Goal: Task Accomplishment & Management: Manage account settings

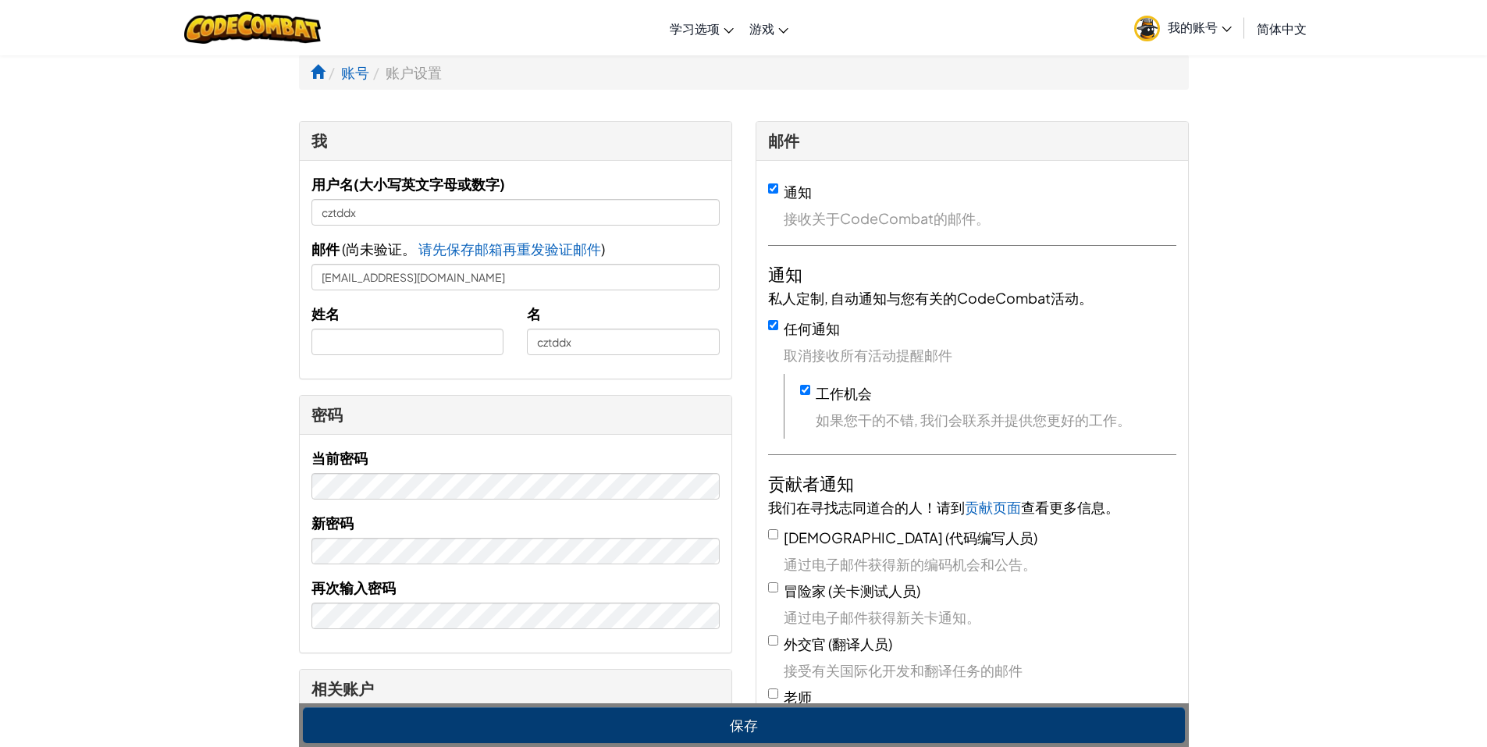
click at [1193, 34] on span "我的账号" at bounding box center [1200, 27] width 64 height 16
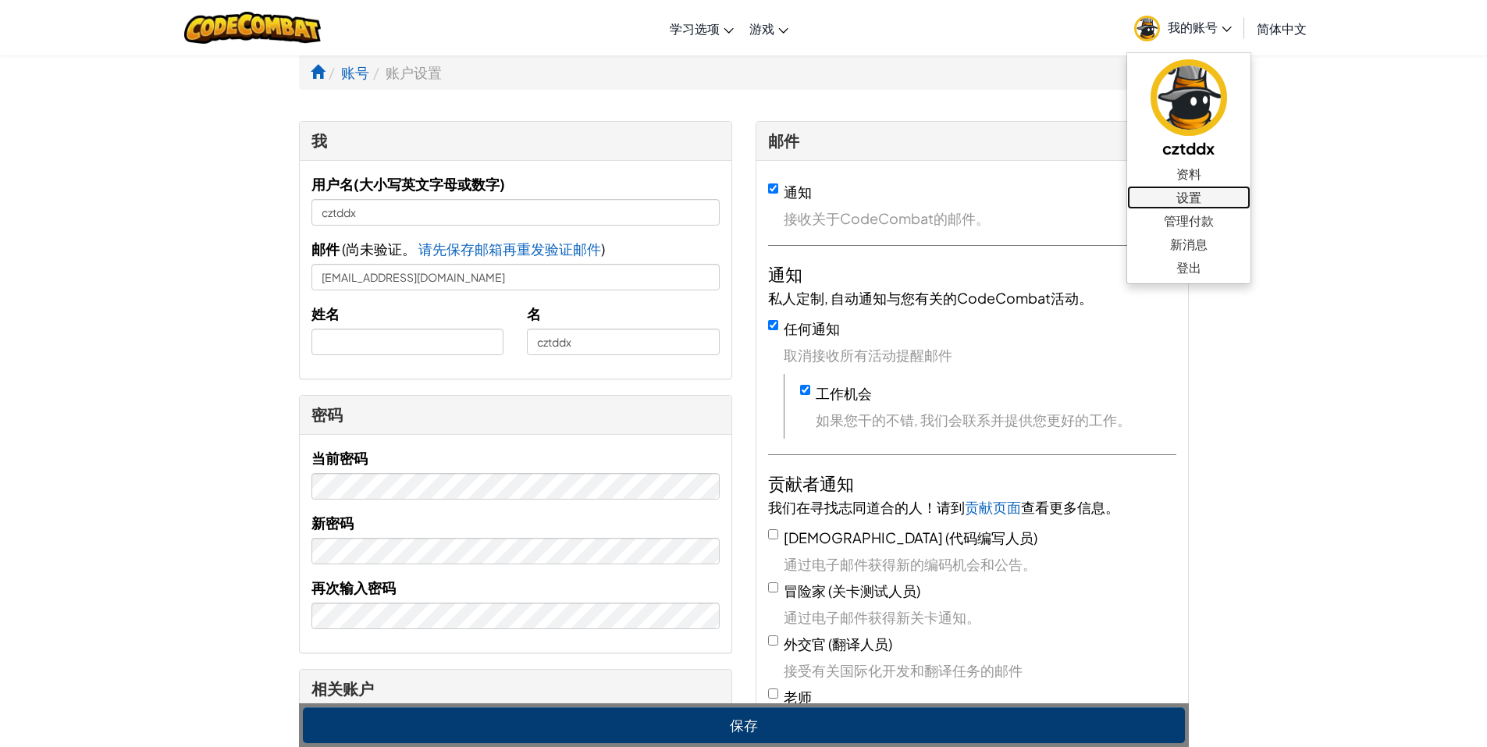
click at [1189, 198] on link "设置" at bounding box center [1188, 197] width 123 height 23
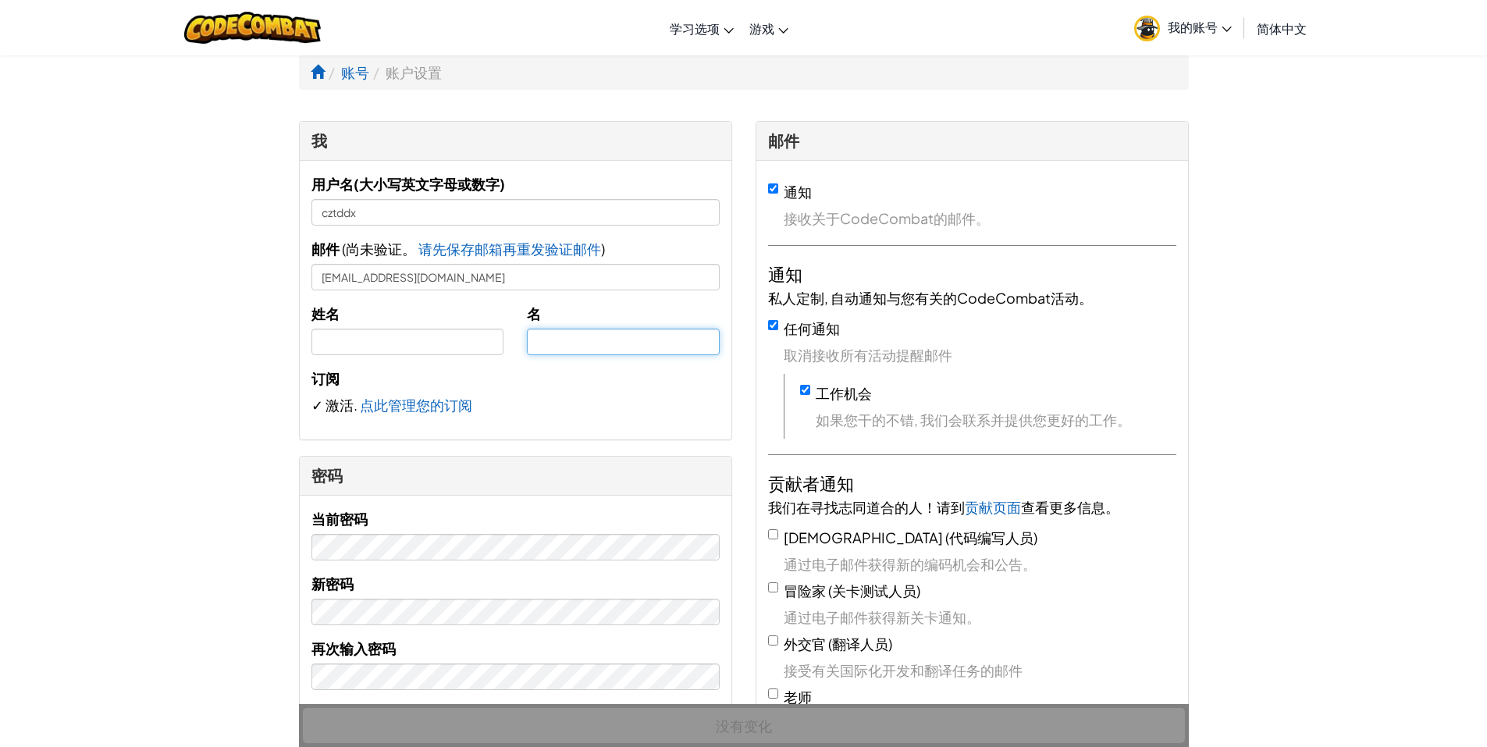
type input "cztddx"
click at [291, 30] on img at bounding box center [252, 28] width 137 height 32
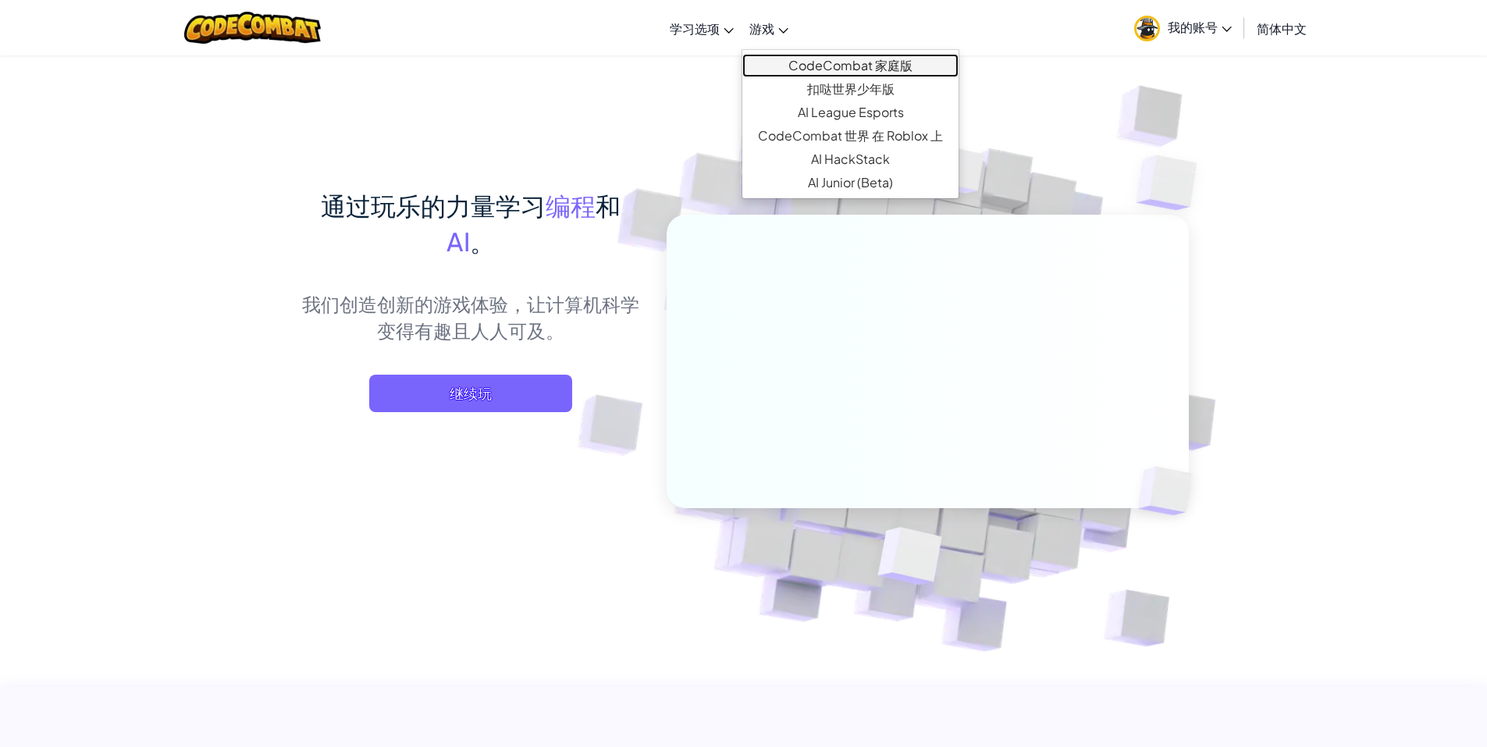
click at [806, 59] on link "CodeCombat 家庭版" at bounding box center [851, 65] width 216 height 23
select select "zh-HANS"
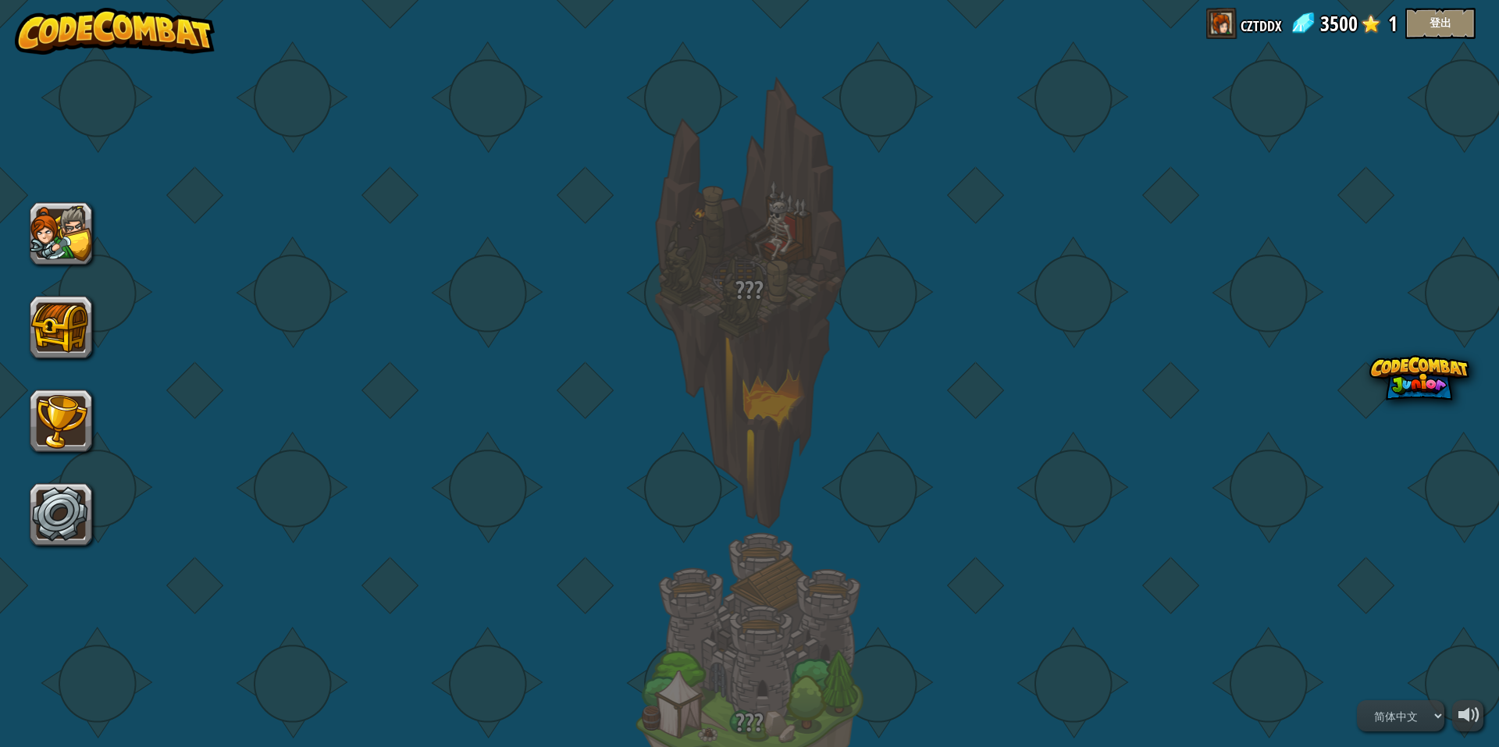
select select "zh-HANS"
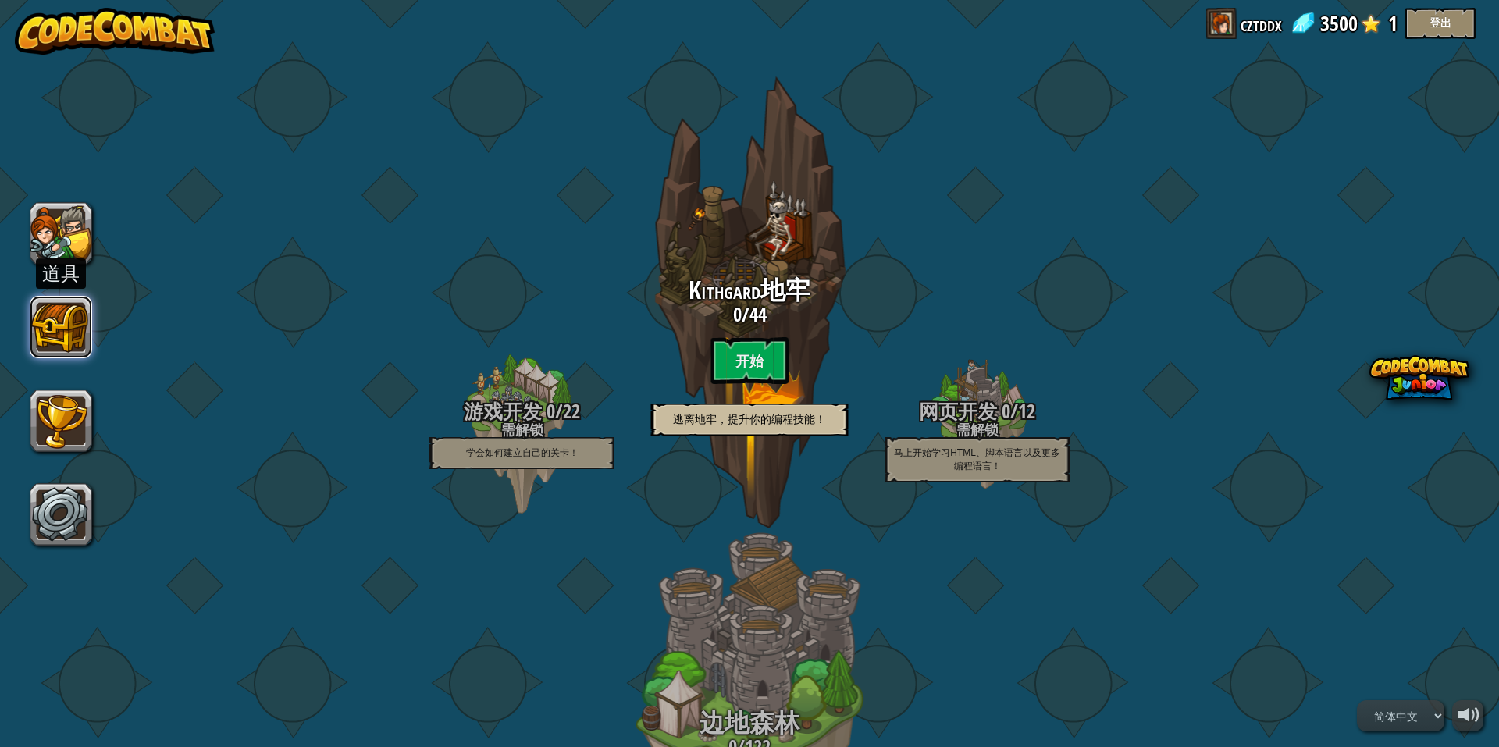
click at [52, 327] on button at bounding box center [61, 327] width 62 height 62
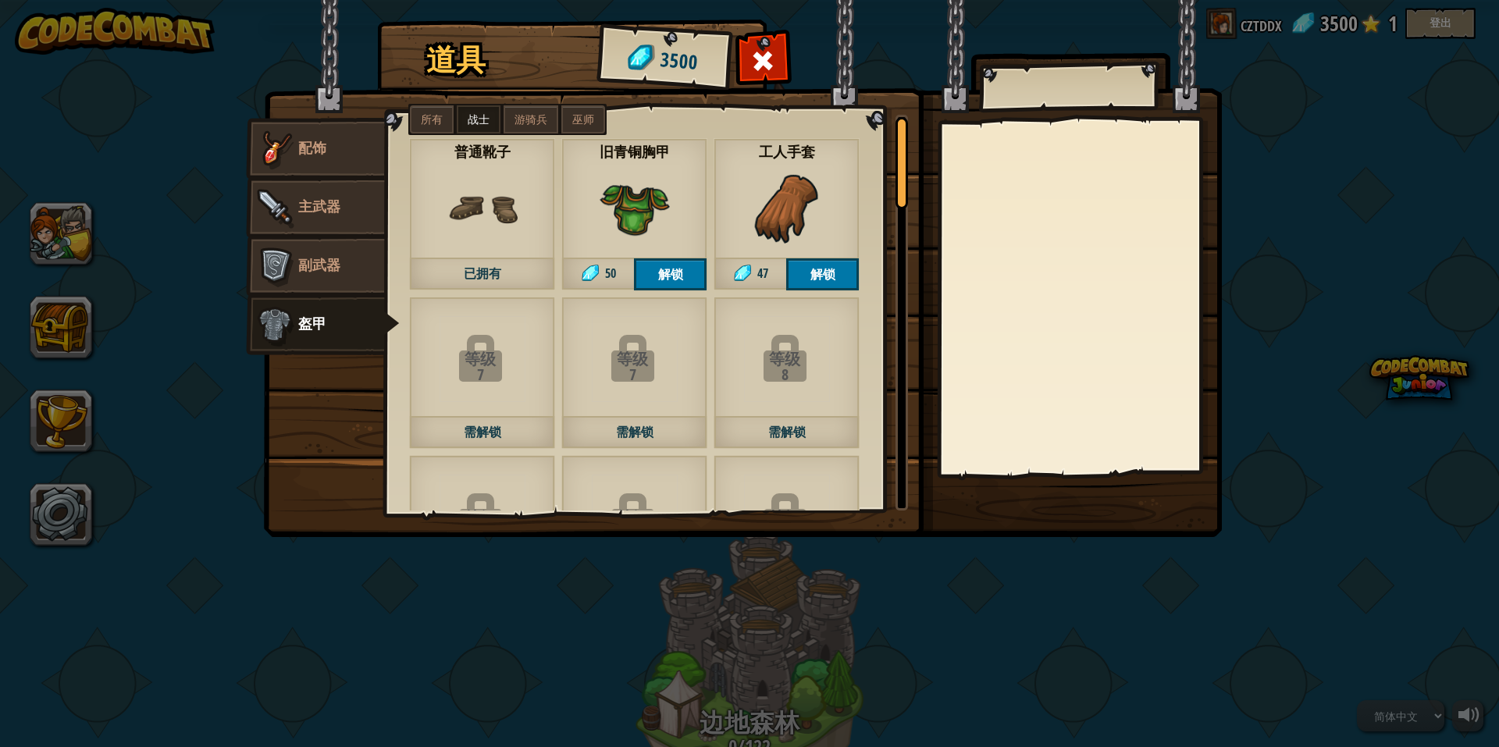
click at [478, 120] on span "战士" at bounding box center [479, 119] width 22 height 12
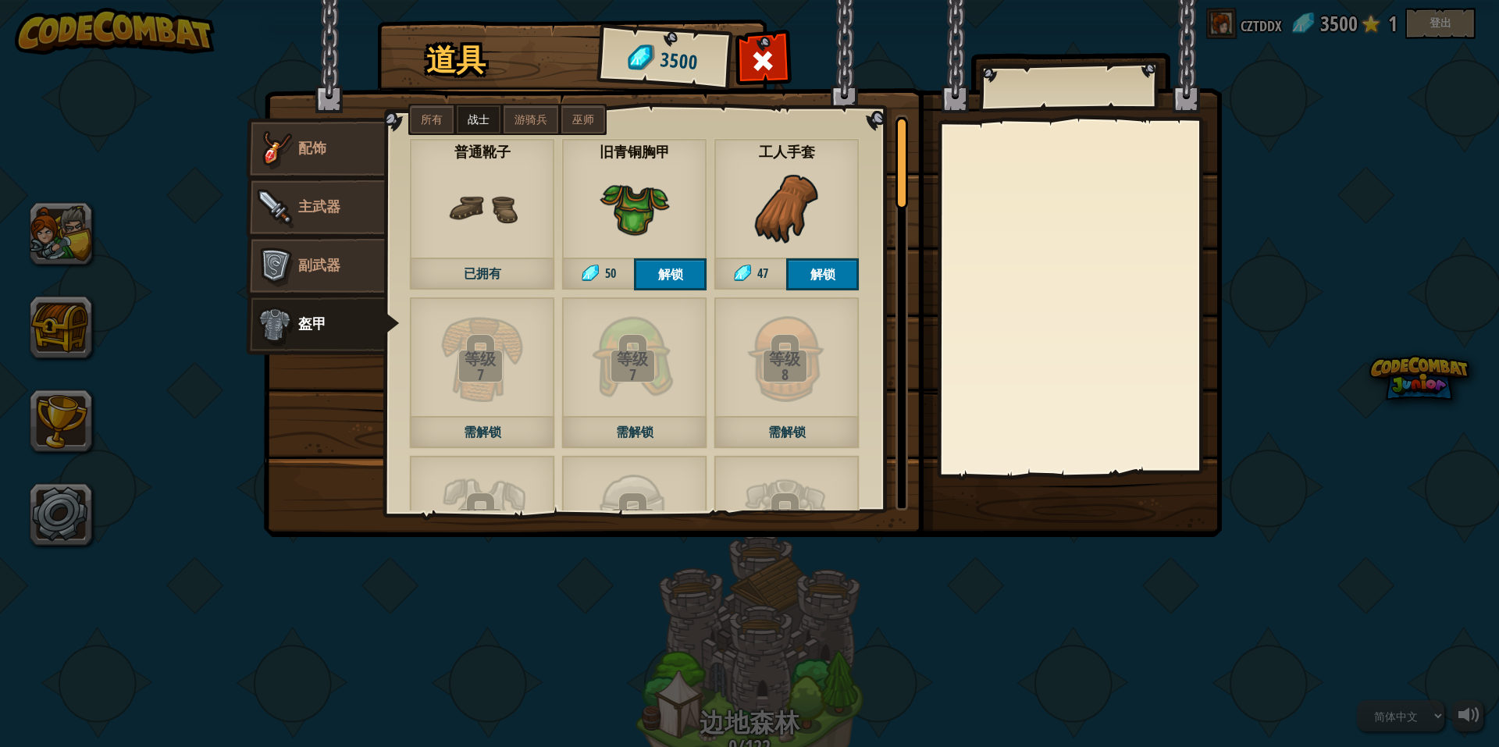
click at [529, 121] on span "游骑兵" at bounding box center [531, 119] width 33 height 12
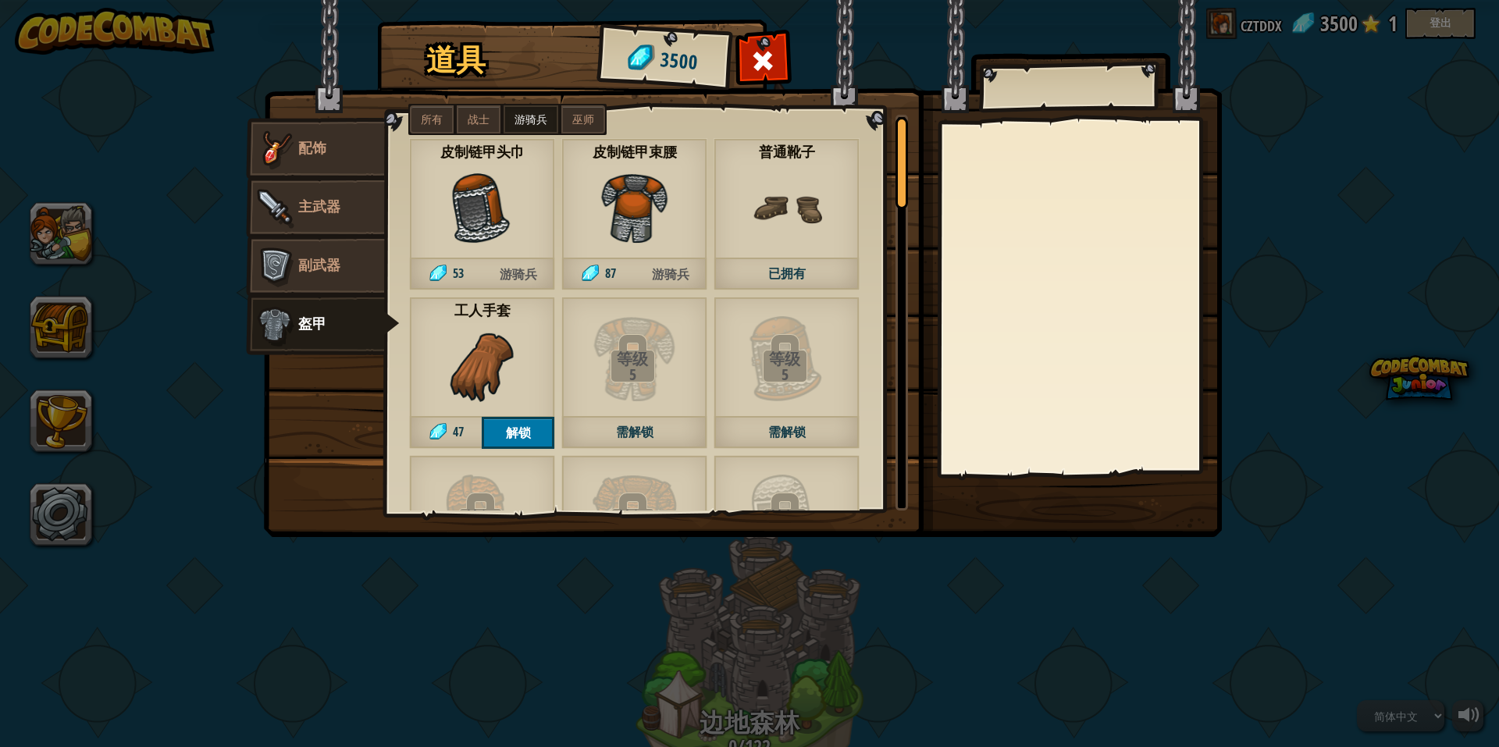
click at [563, 123] on label "巫师" at bounding box center [583, 119] width 44 height 28
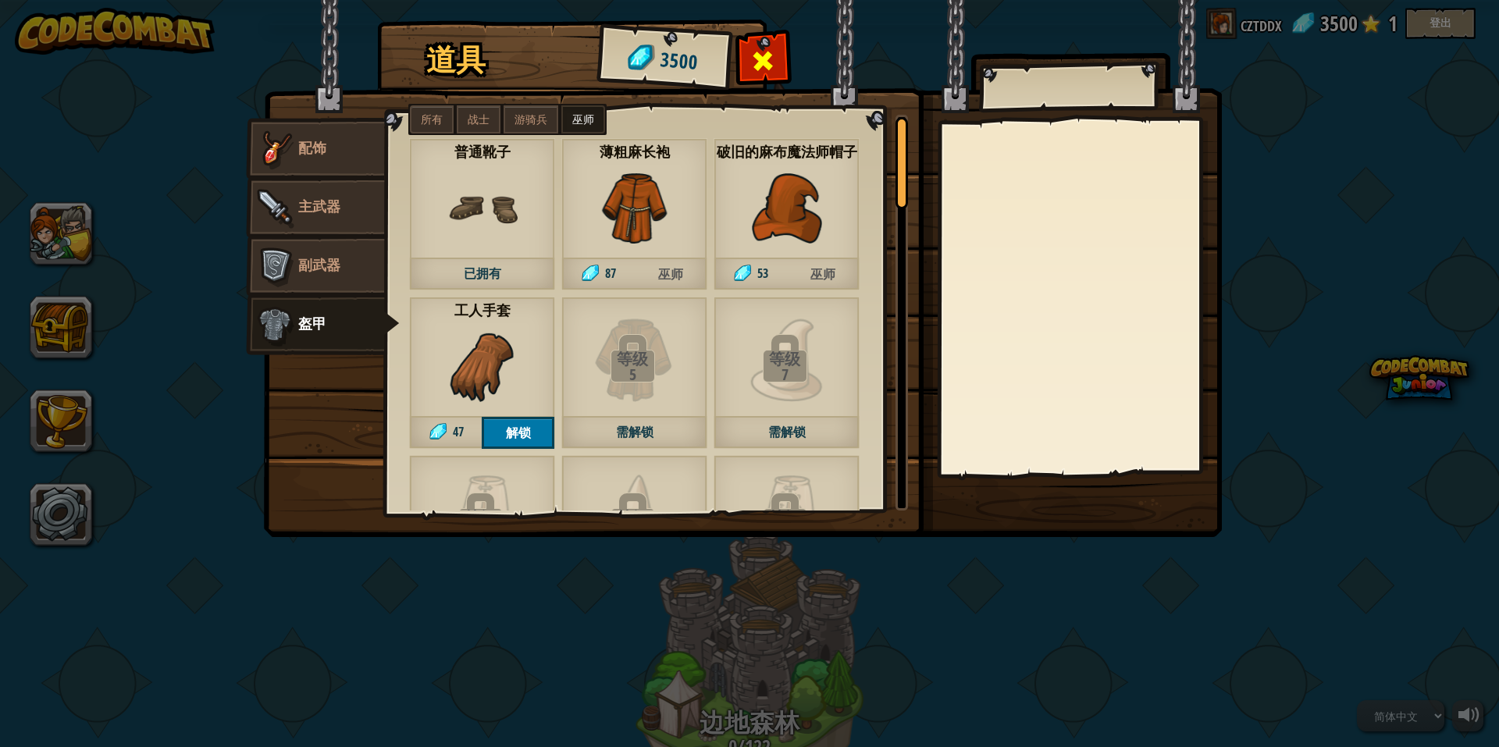
click at [760, 54] on span at bounding box center [763, 60] width 25 height 25
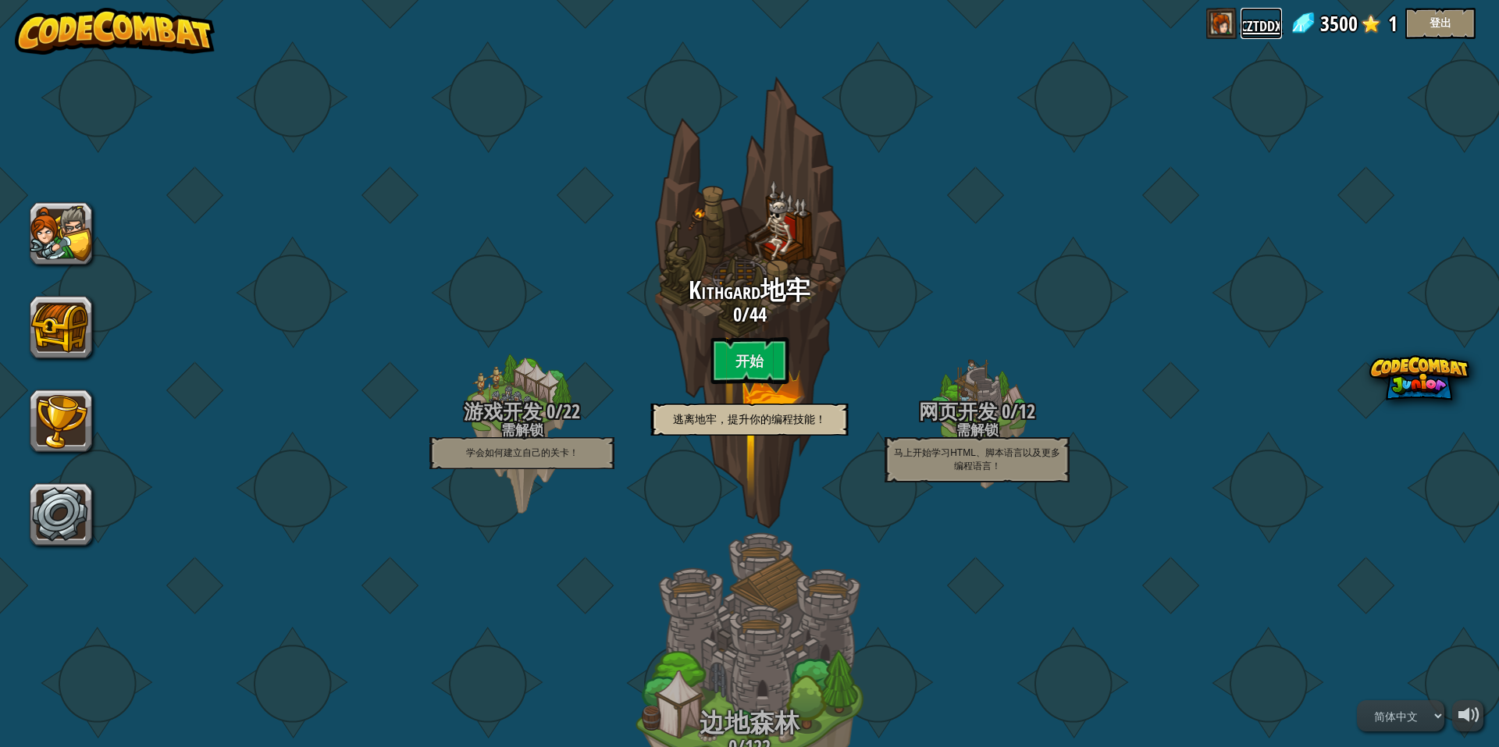
click at [1265, 33] on link "cztddx" at bounding box center [1261, 23] width 41 height 31
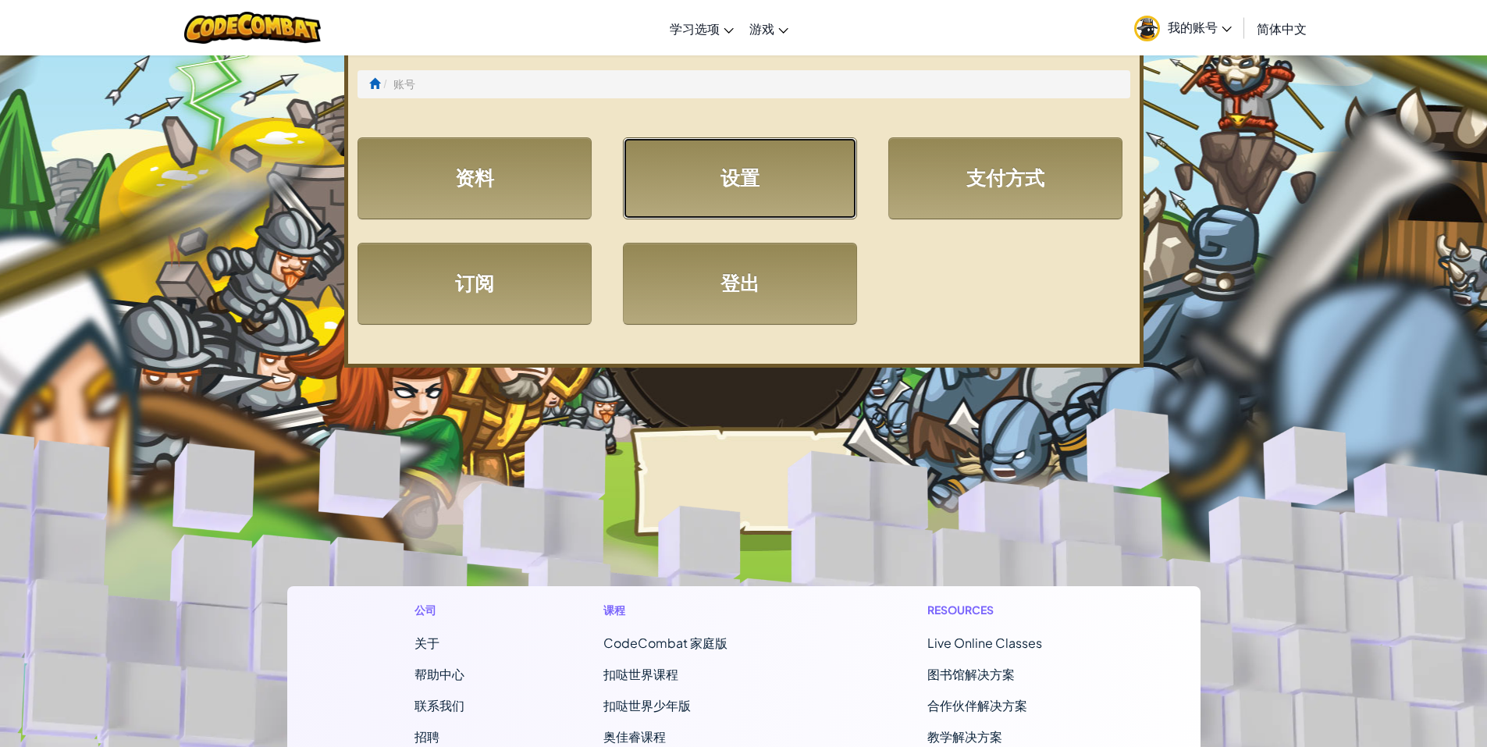
click at [726, 187] on link "设置" at bounding box center [740, 178] width 234 height 82
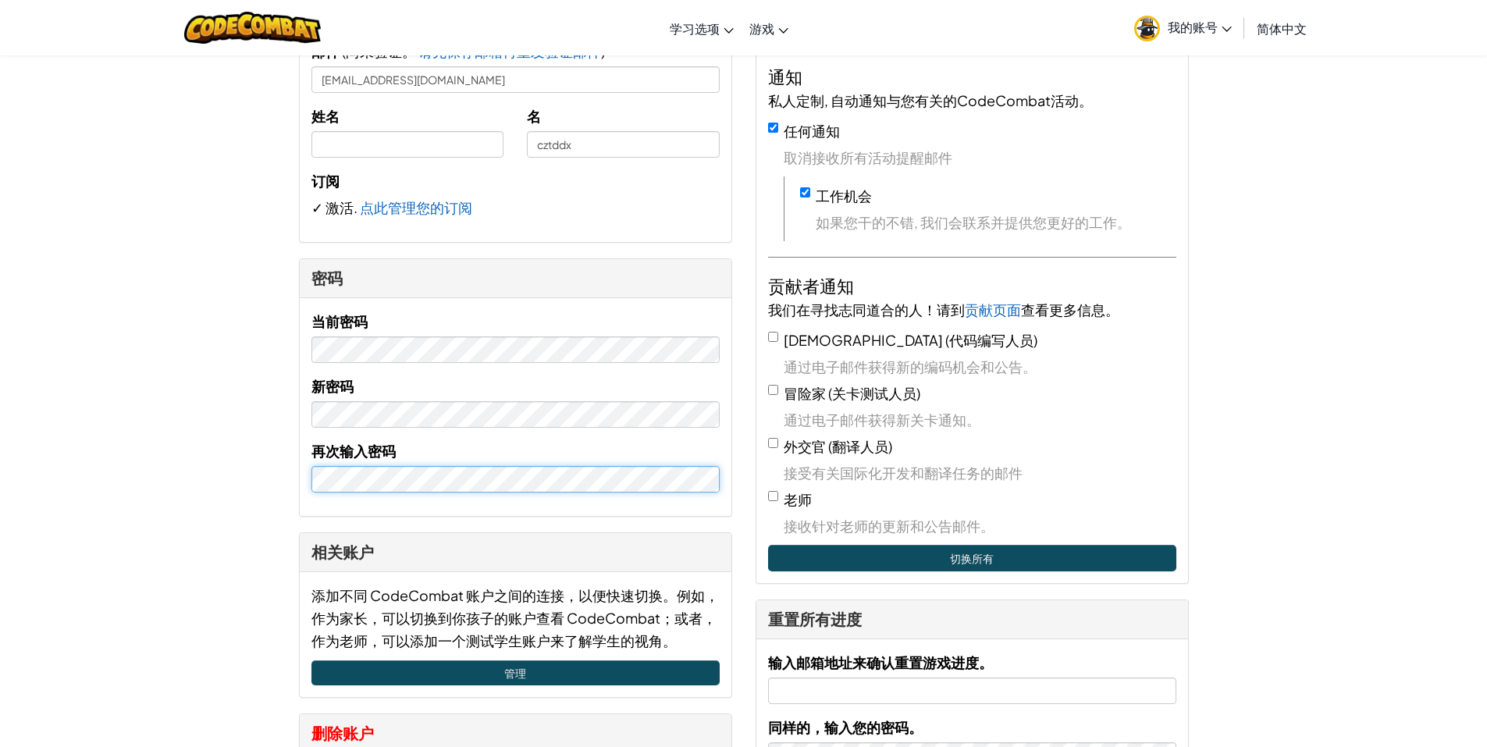
scroll to position [234, 0]
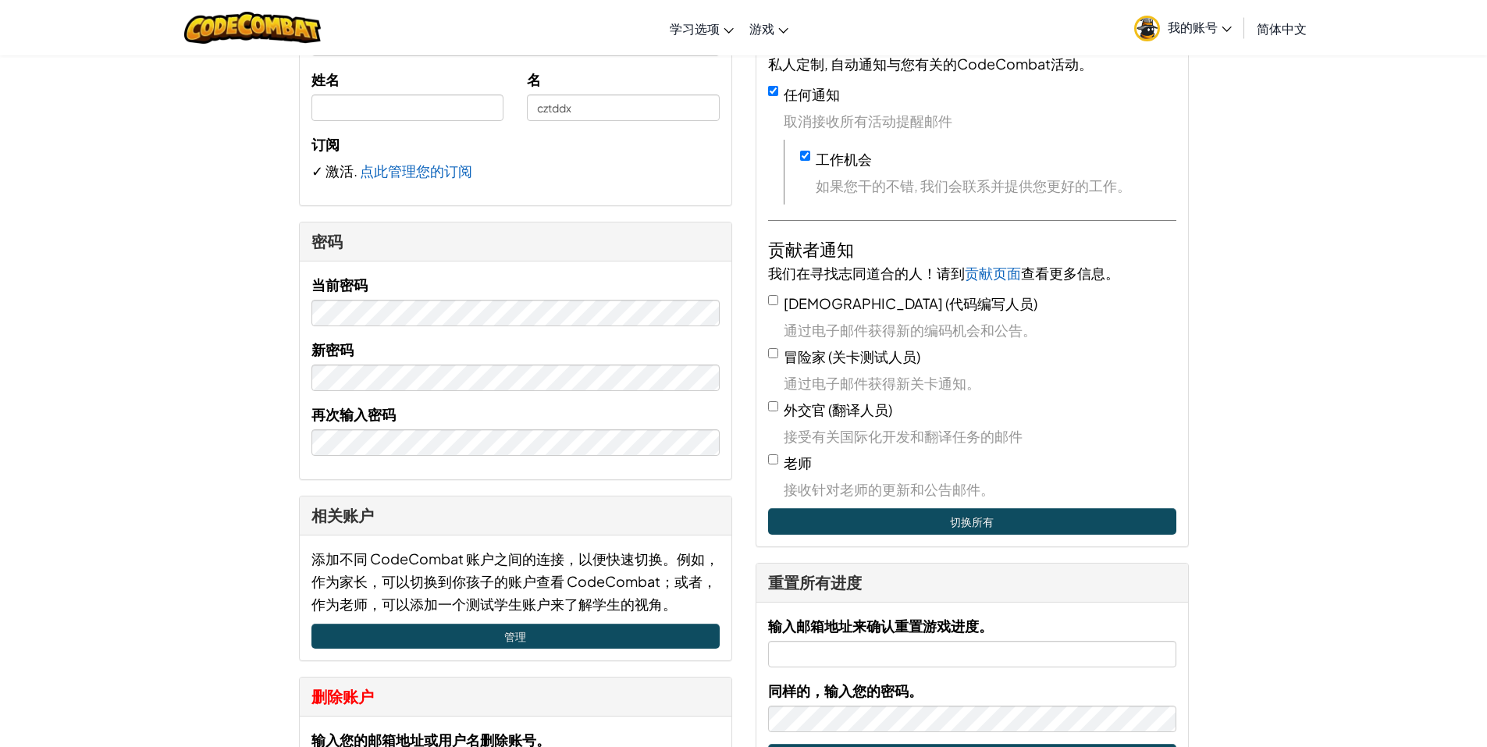
click at [534, 410] on div "再次输入密码" at bounding box center [516, 429] width 408 height 53
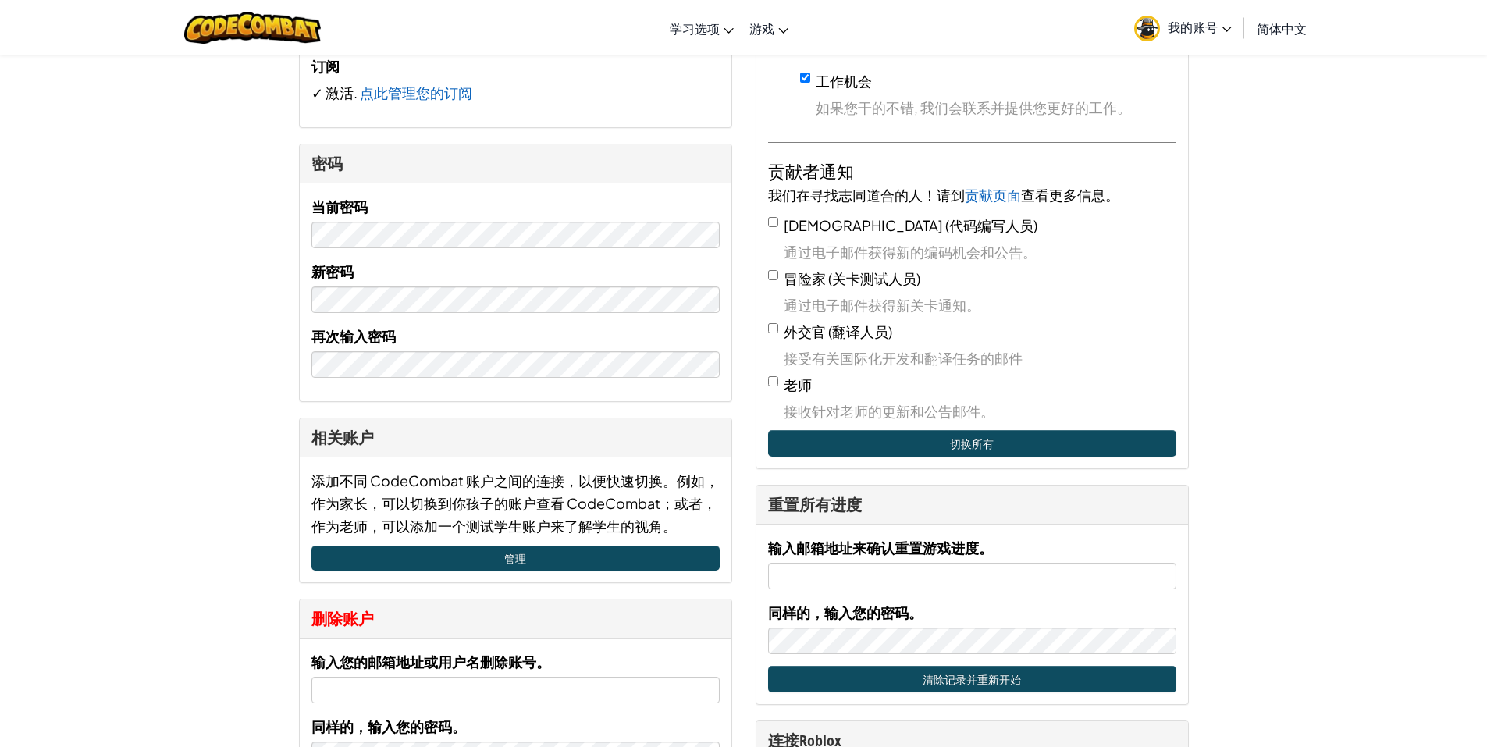
click at [482, 328] on div "再次输入密码" at bounding box center [516, 351] width 408 height 53
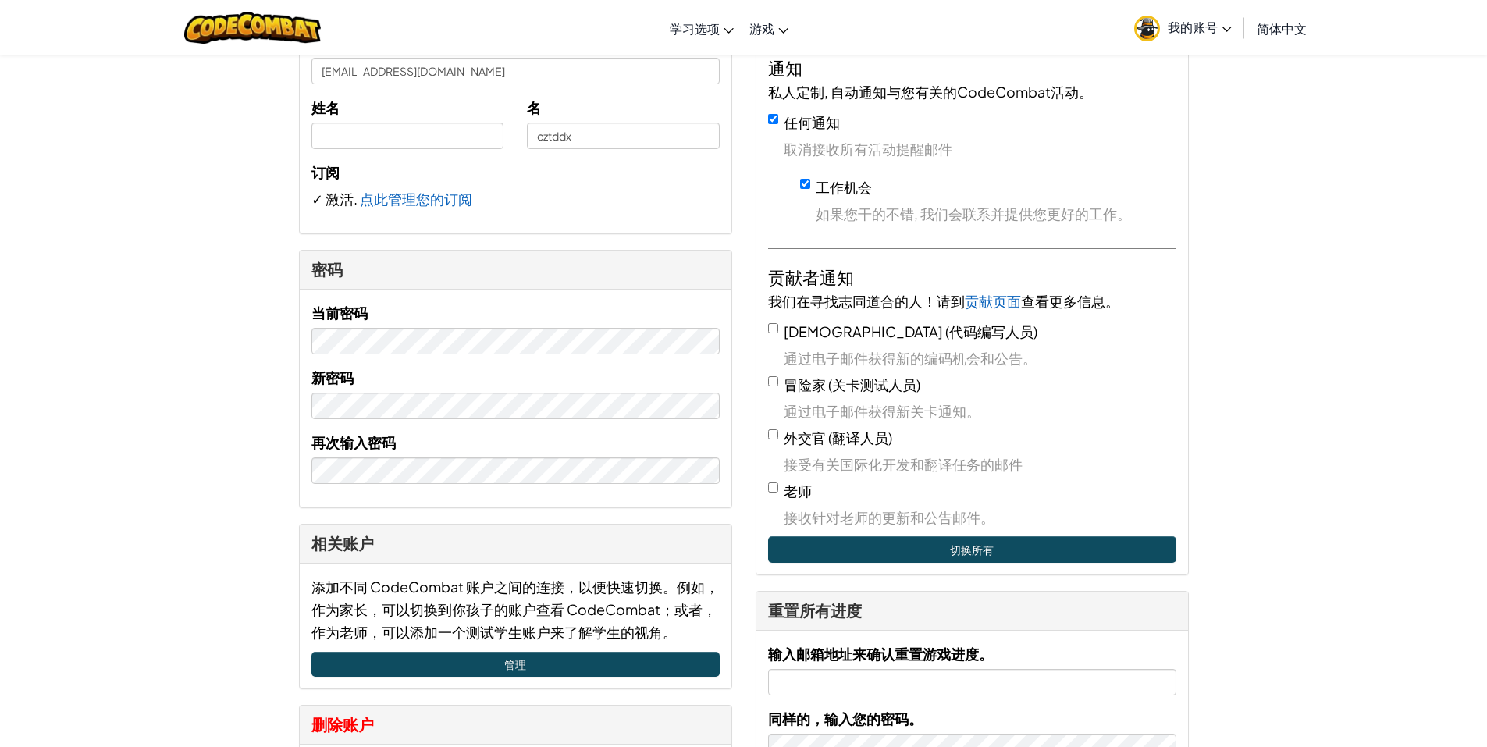
scroll to position [234, 0]
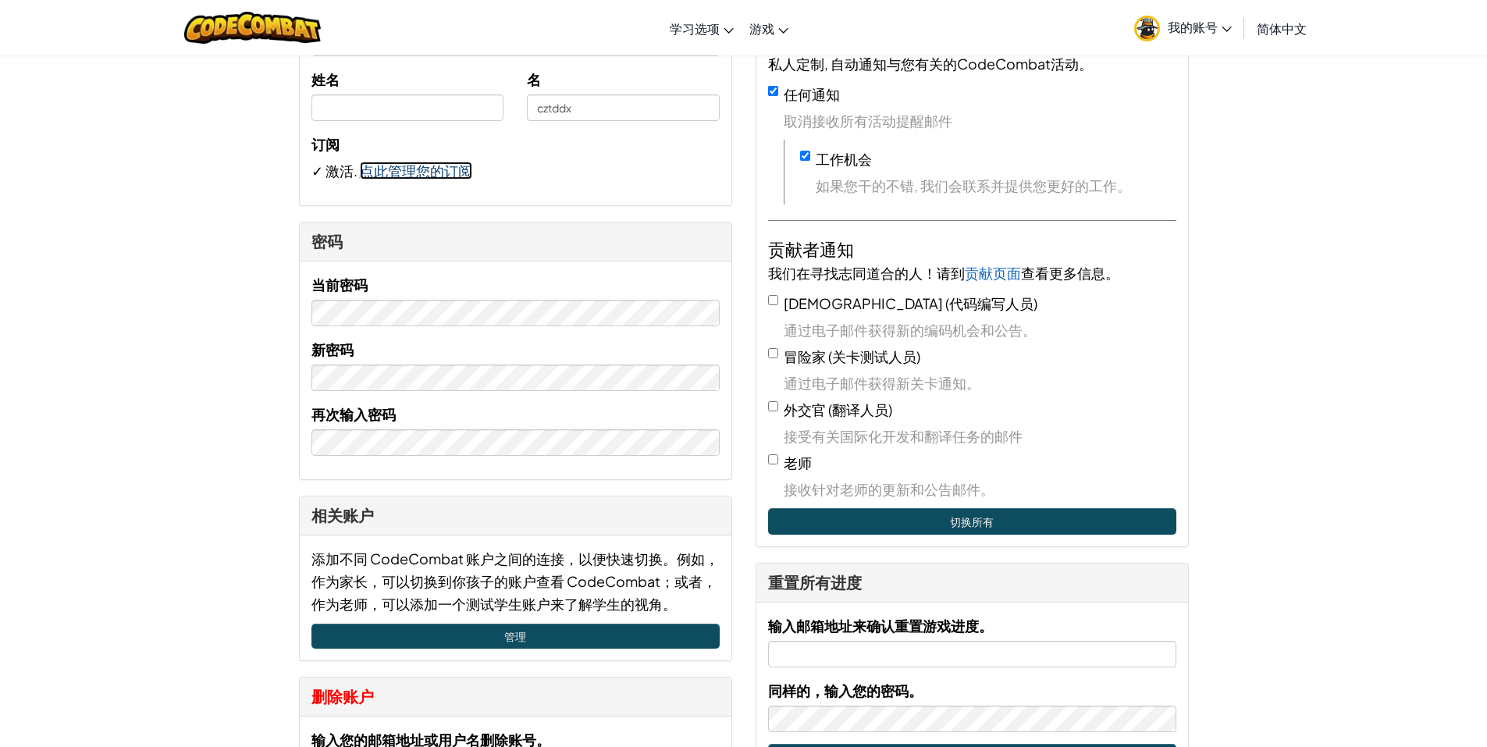
click at [444, 176] on link "点此管理您的订阅" at bounding box center [416, 171] width 112 height 18
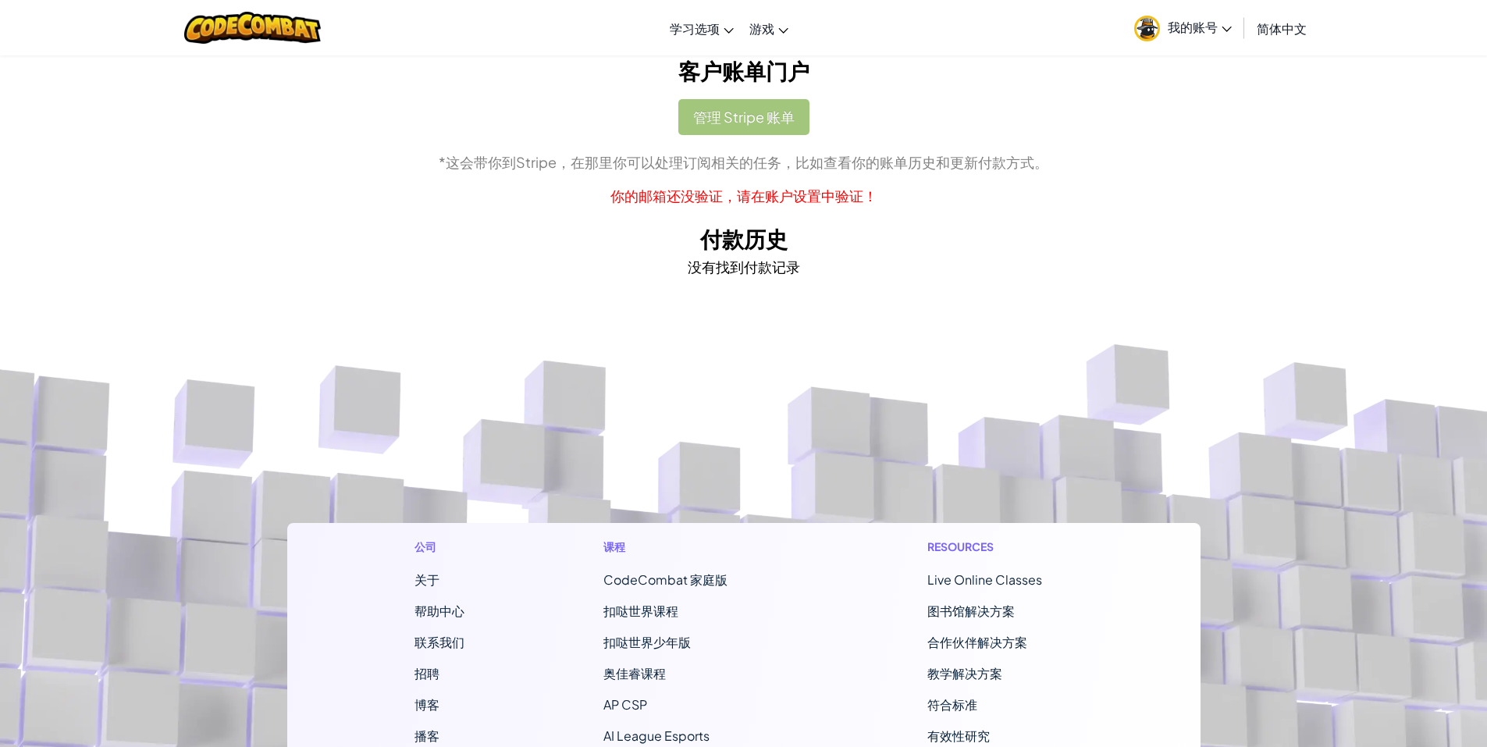
click at [1192, 21] on span "我的账号" at bounding box center [1200, 27] width 64 height 16
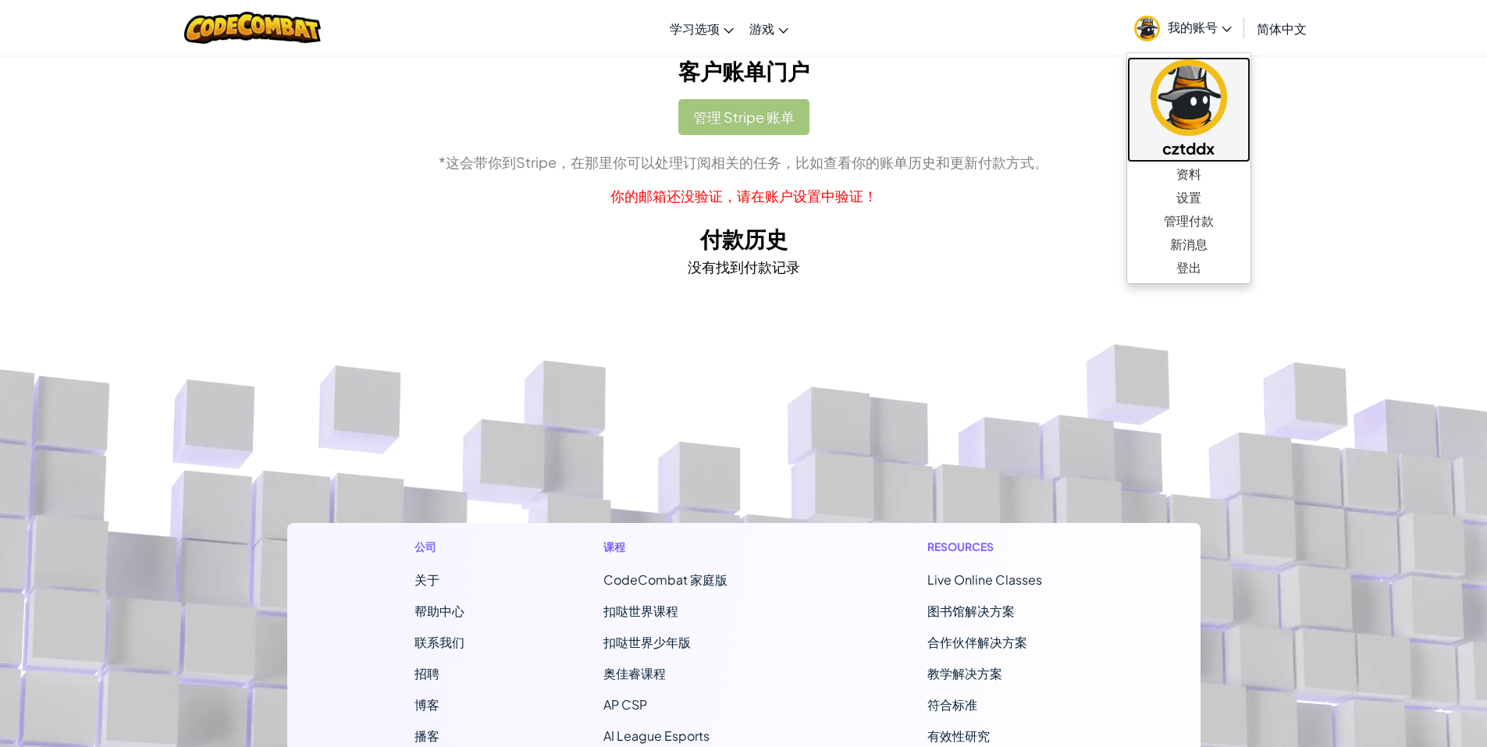
click at [1186, 108] on img at bounding box center [1189, 97] width 77 height 77
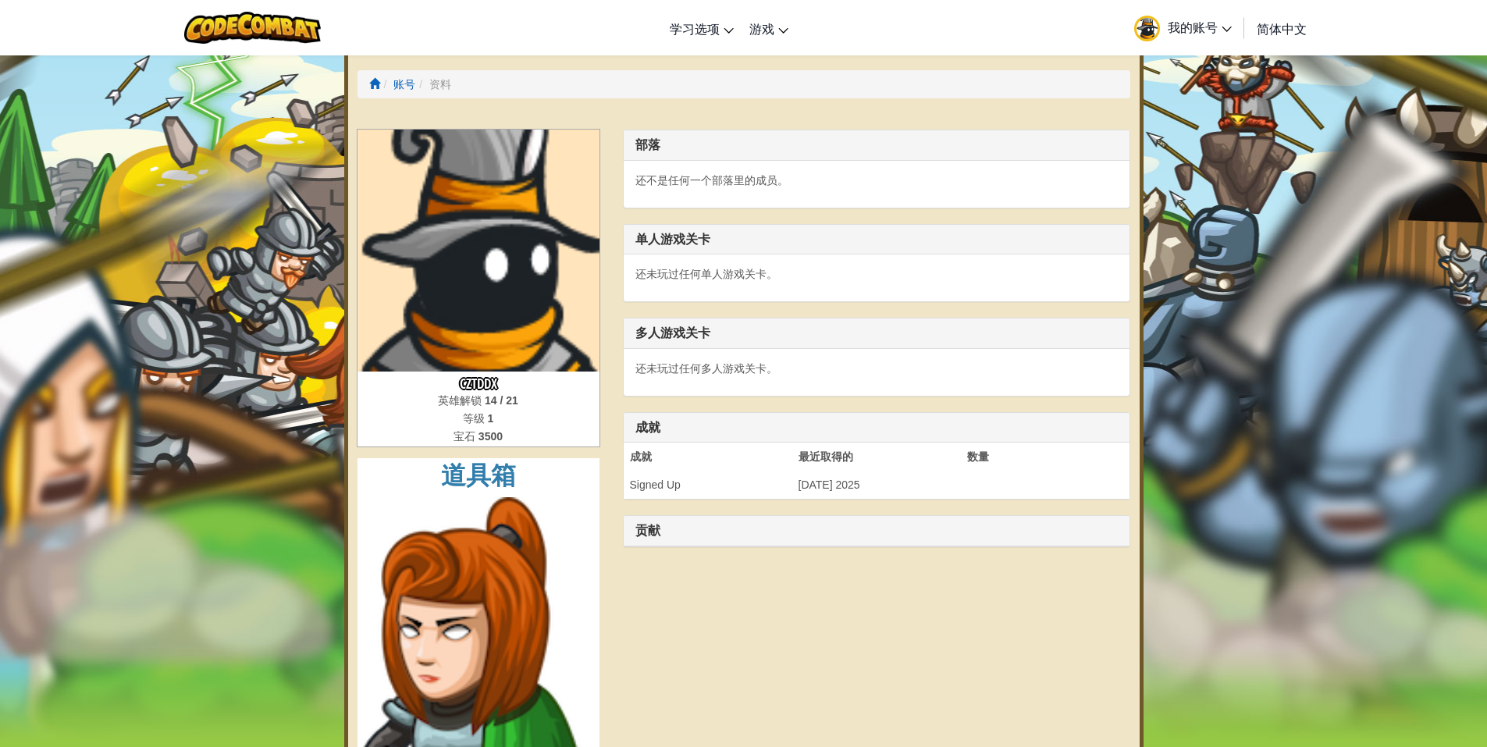
click at [1220, 34] on span "我的账号" at bounding box center [1200, 27] width 64 height 16
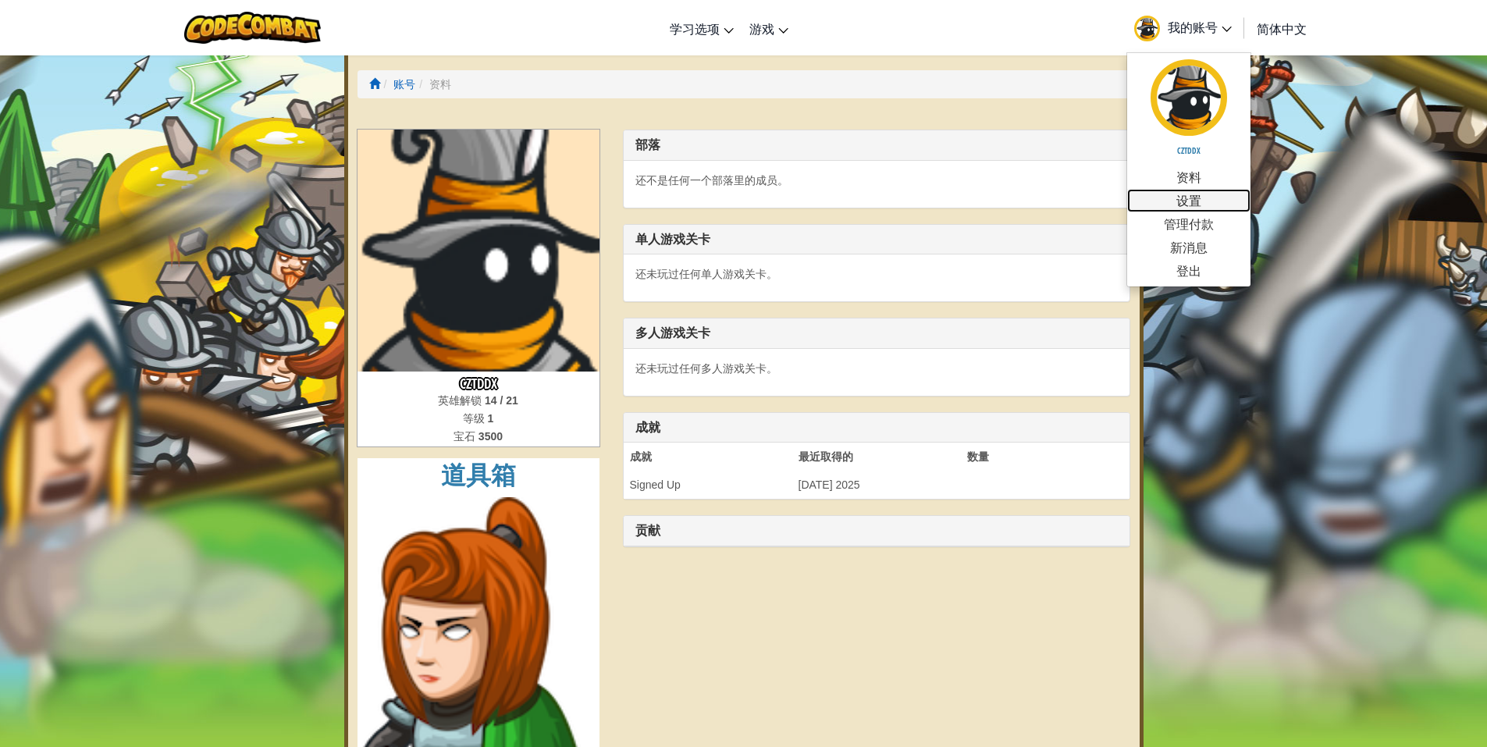
click at [1195, 201] on link "设置" at bounding box center [1188, 200] width 123 height 23
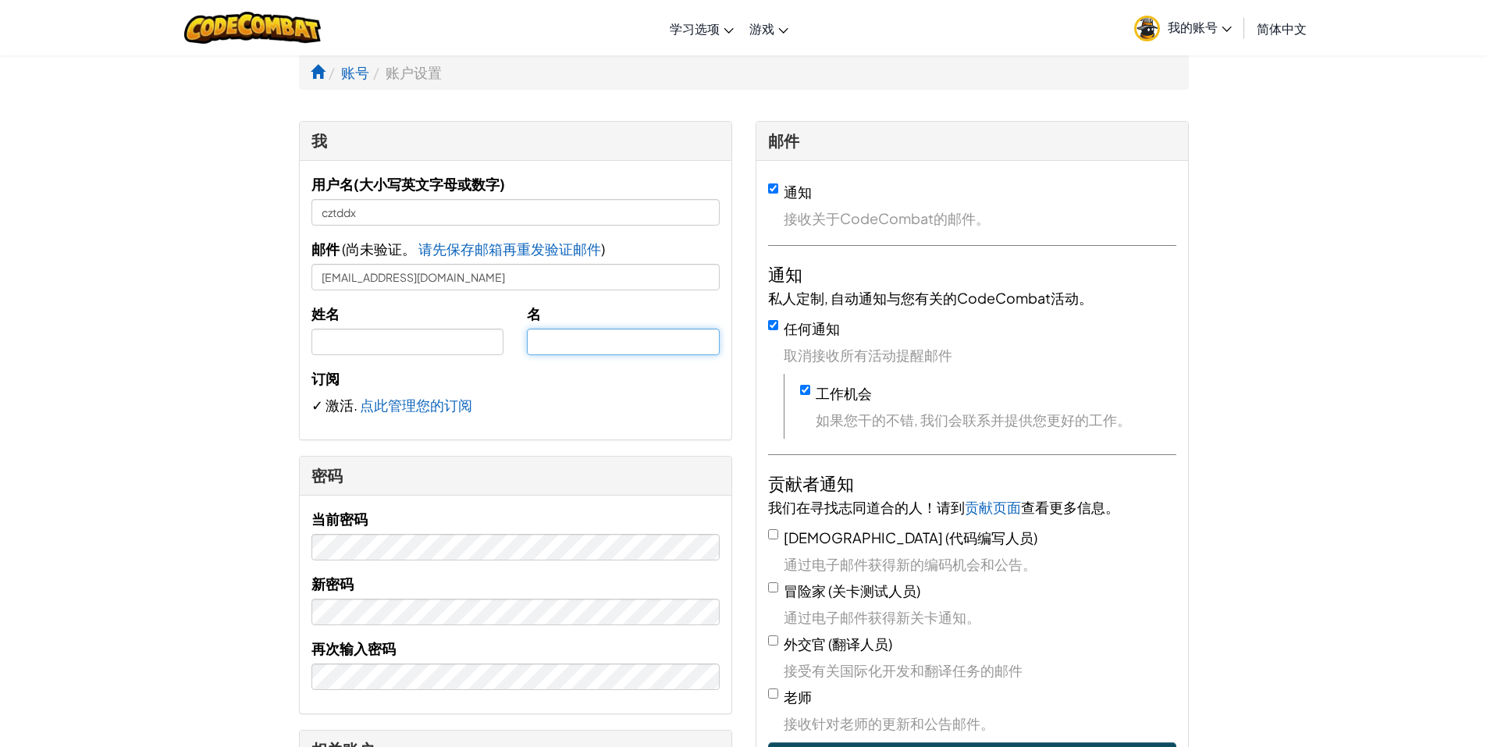
type input "cztddx"
click at [522, 251] on span "请先保存邮箱再重发验证邮件" at bounding box center [509, 249] width 183 height 18
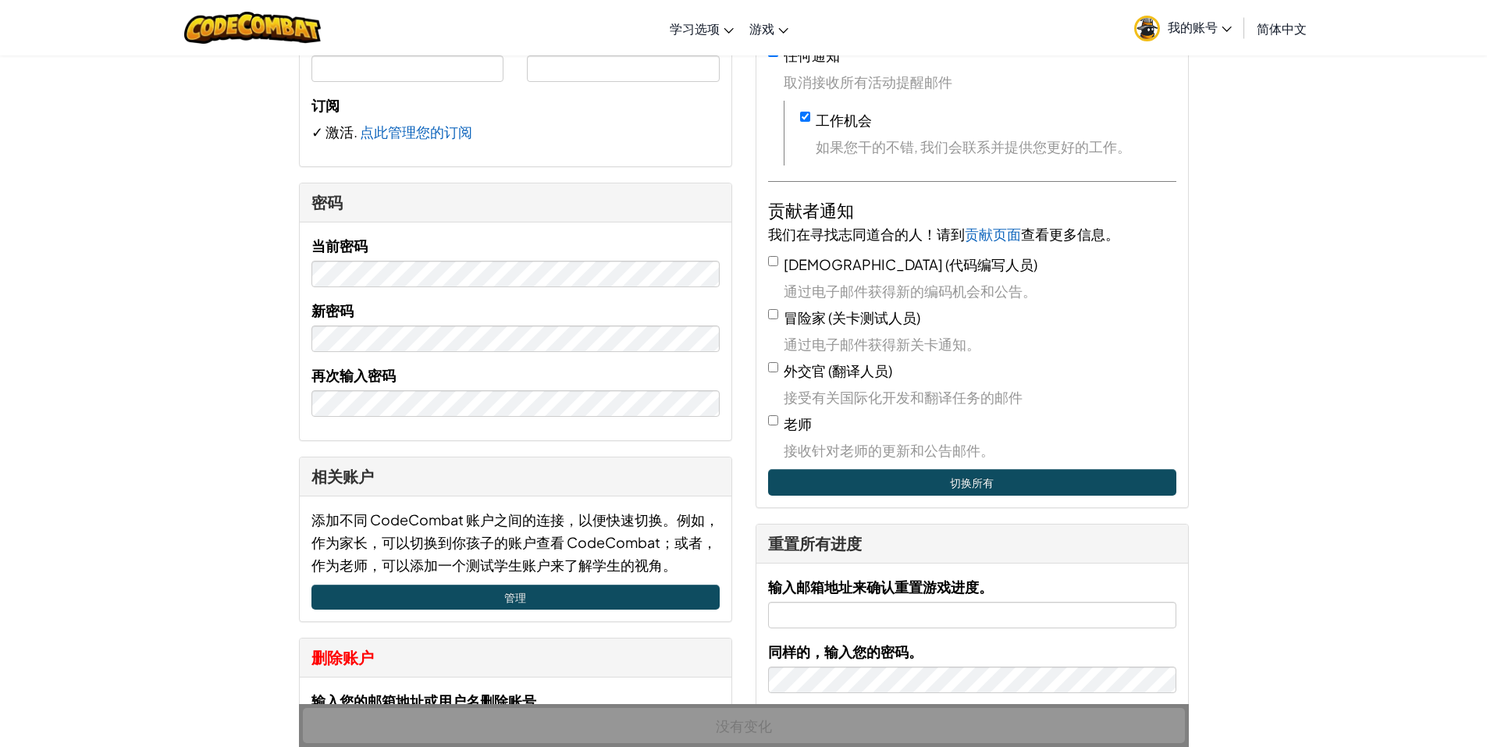
scroll to position [312, 0]
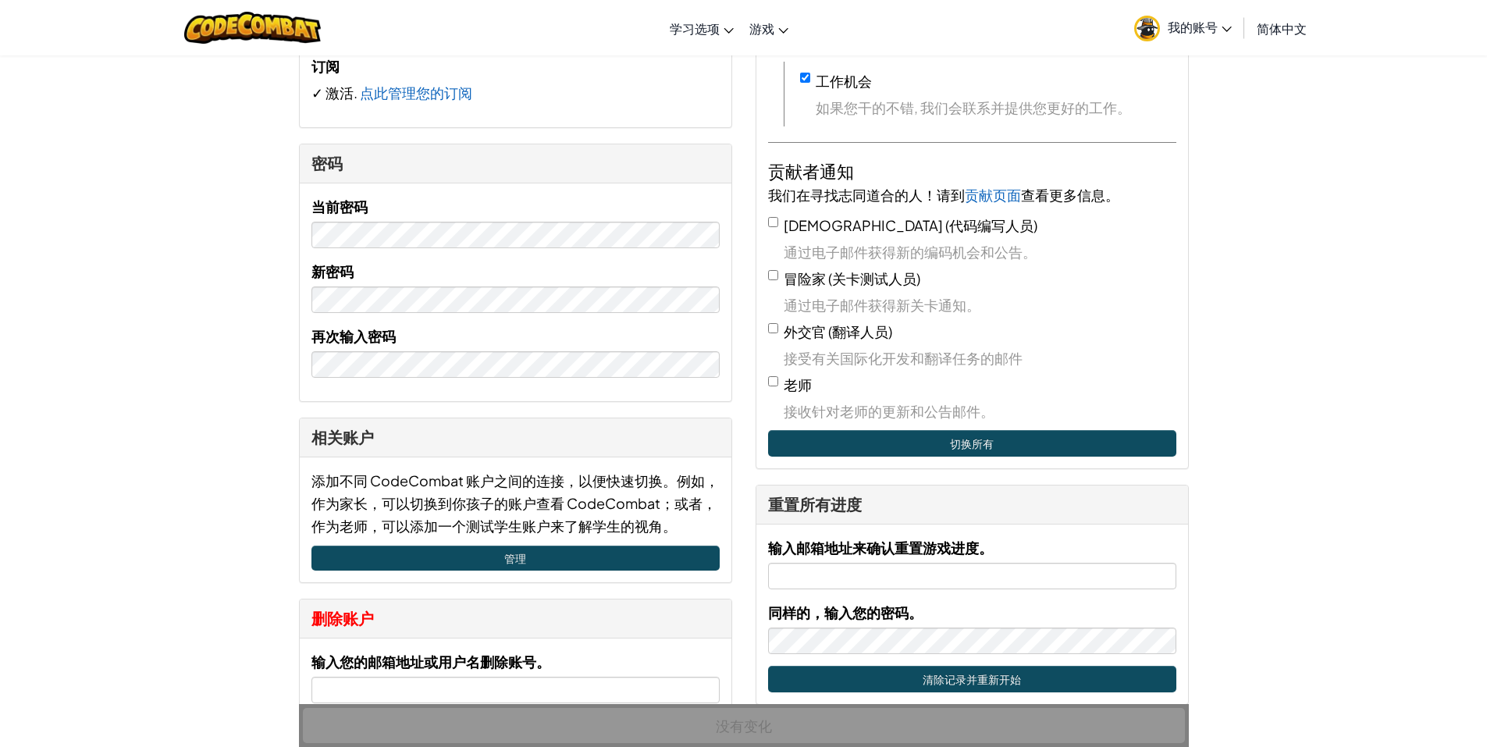
type input "cztddx"
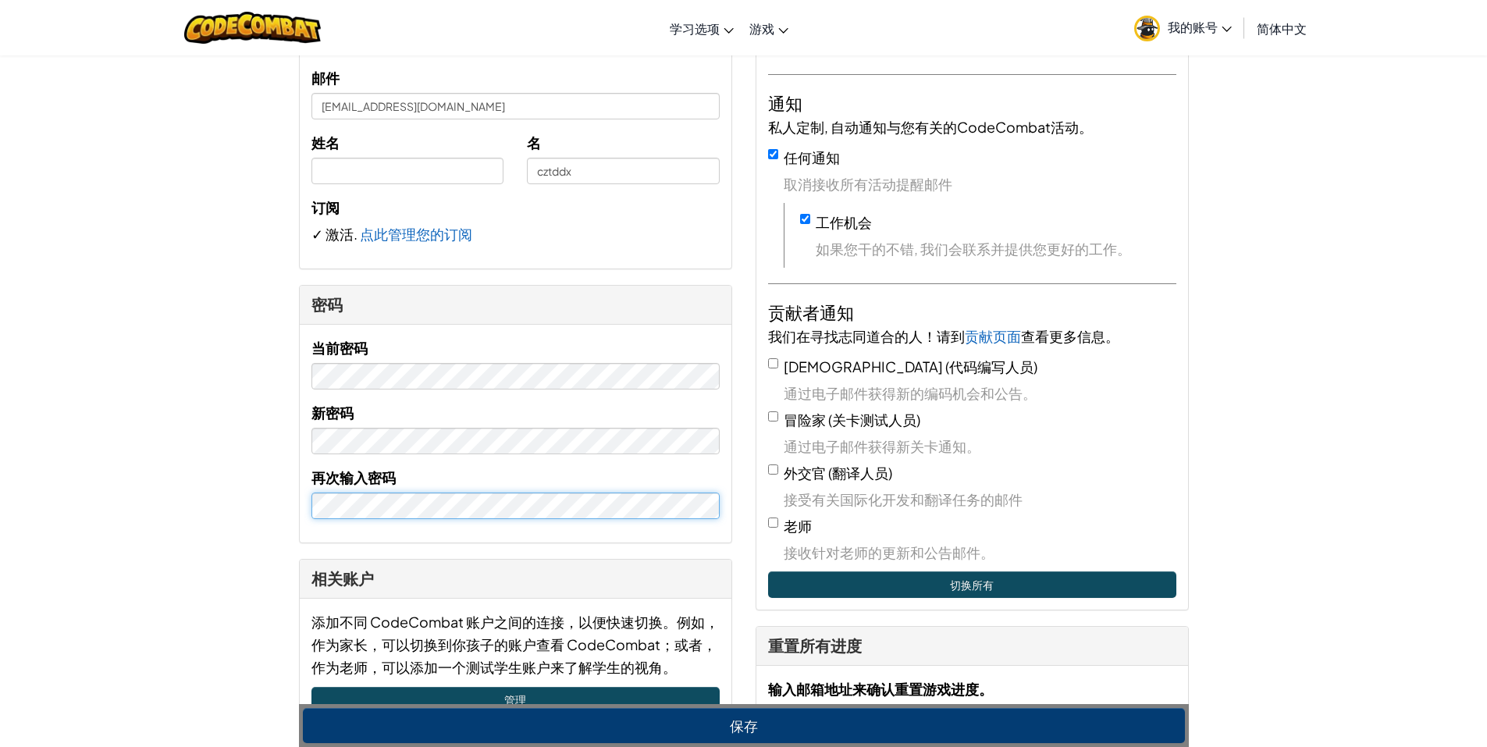
scroll to position [234, 0]
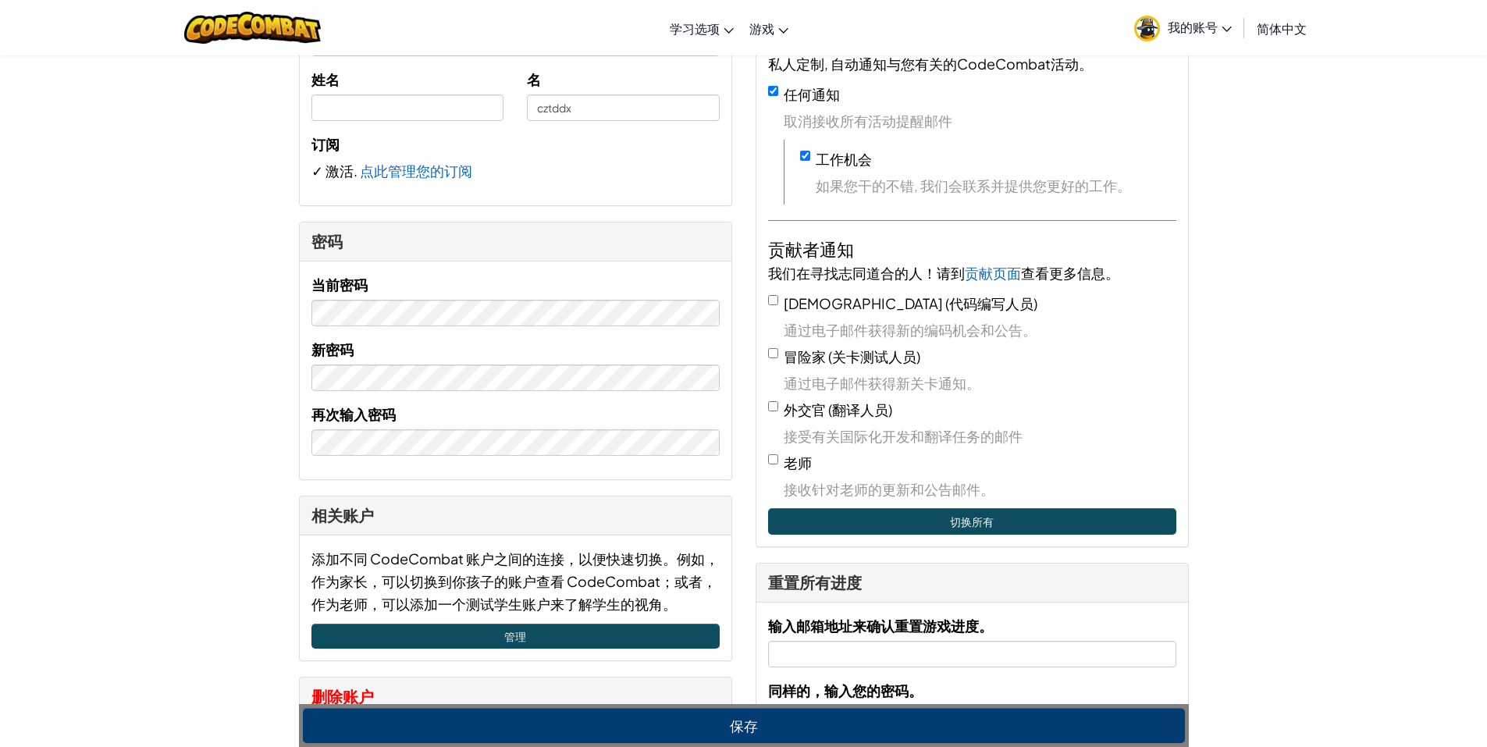
click at [1196, 25] on span "我的账号" at bounding box center [1200, 27] width 64 height 16
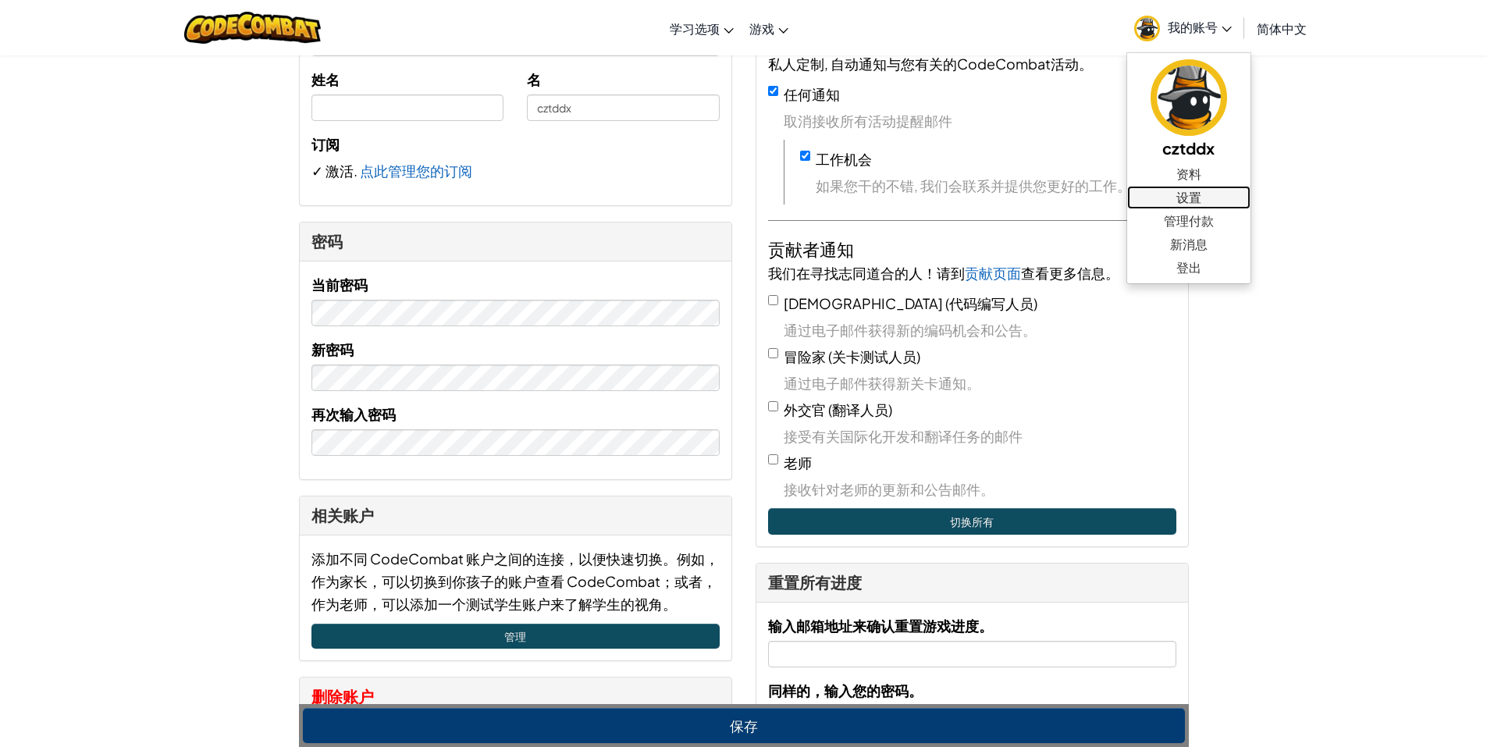
click at [1200, 202] on link "设置" at bounding box center [1188, 197] width 123 height 23
click at [1172, 223] on link "管理付款" at bounding box center [1188, 220] width 123 height 23
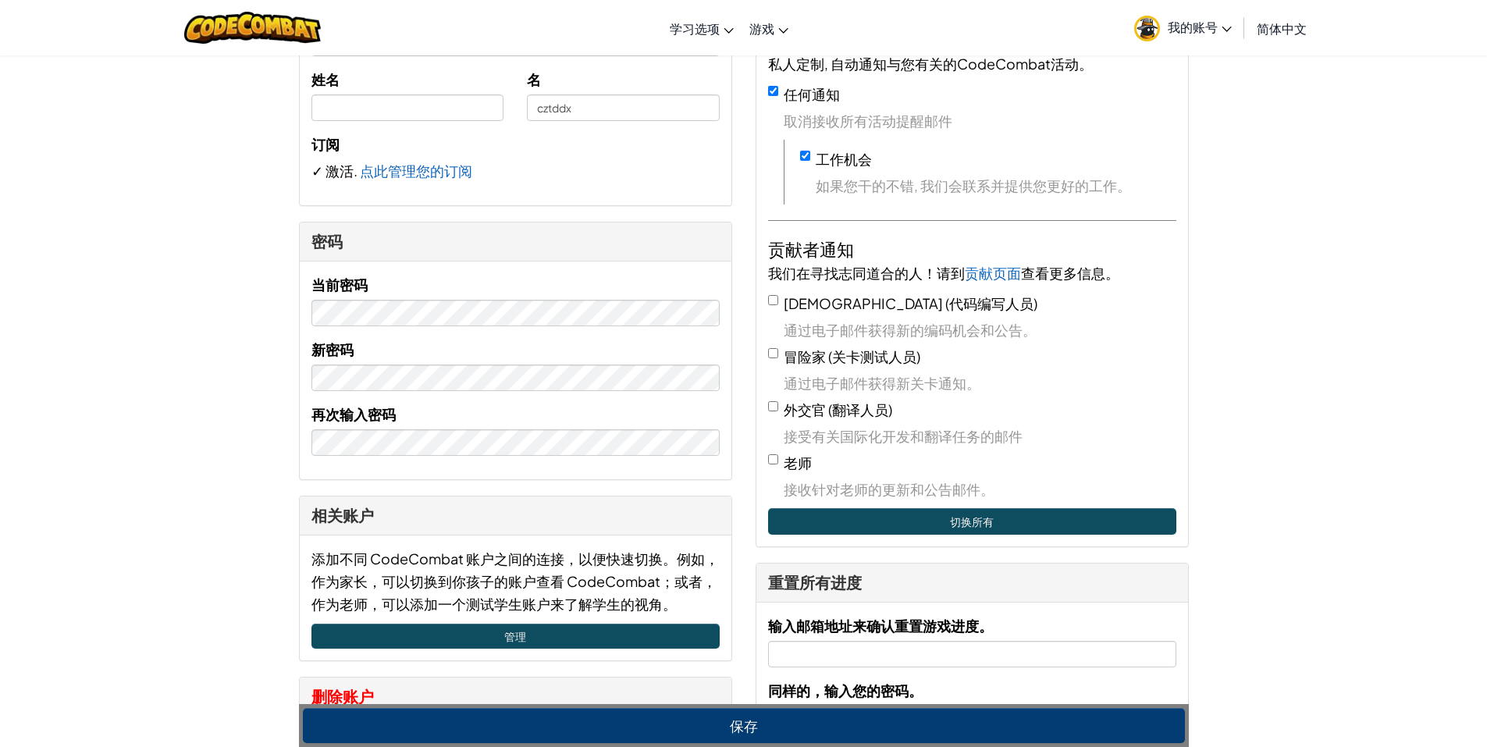
click at [1184, 22] on span "我的账号" at bounding box center [1200, 27] width 64 height 16
click at [607, 229] on div "密码" at bounding box center [516, 242] width 432 height 39
click at [432, 175] on link "点此管理您的订阅" at bounding box center [416, 171] width 112 height 18
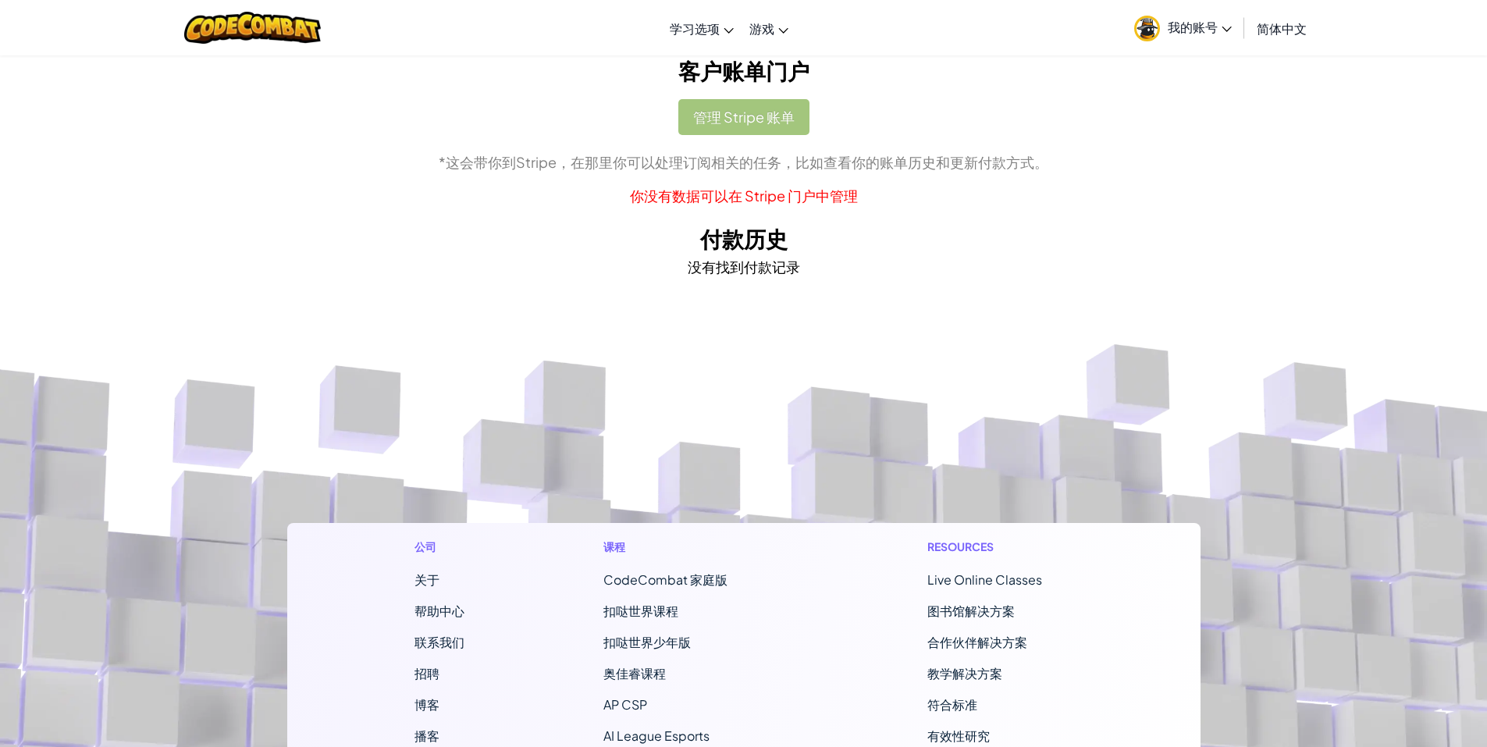
click at [1188, 30] on span "我的账号" at bounding box center [1200, 27] width 64 height 16
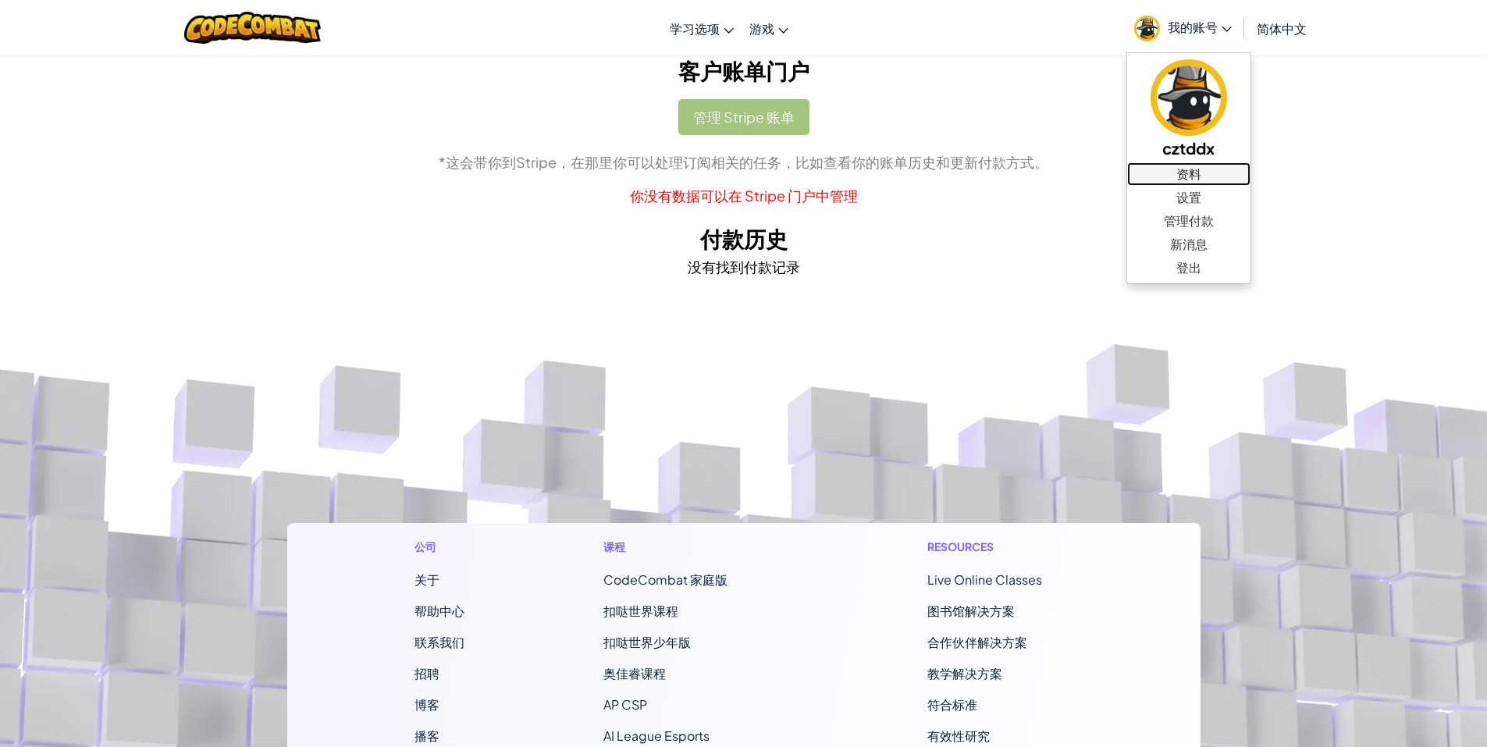
click at [1177, 172] on link "资料" at bounding box center [1188, 173] width 123 height 23
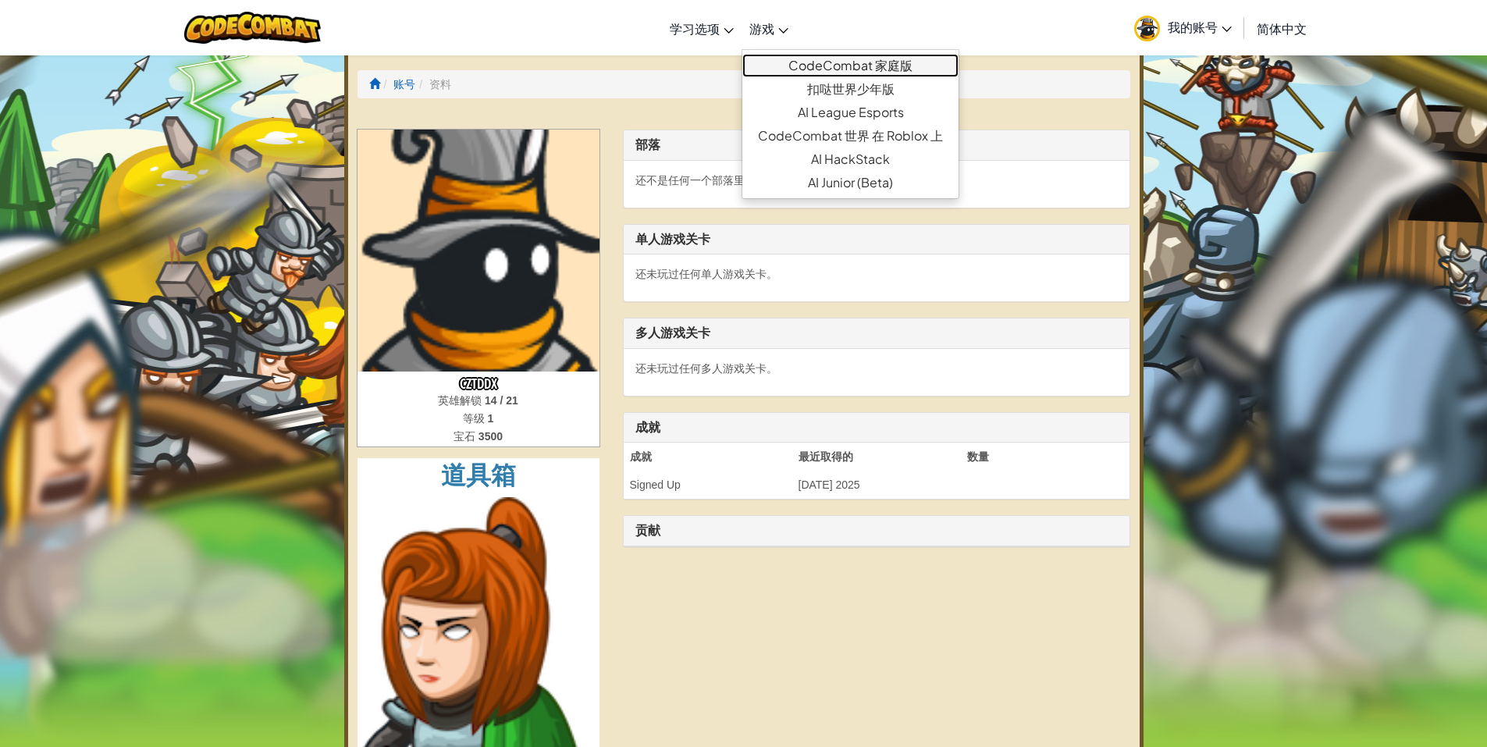
click at [800, 70] on link "CodeCombat 家庭版" at bounding box center [851, 65] width 216 height 23
select select "zh-HANS"
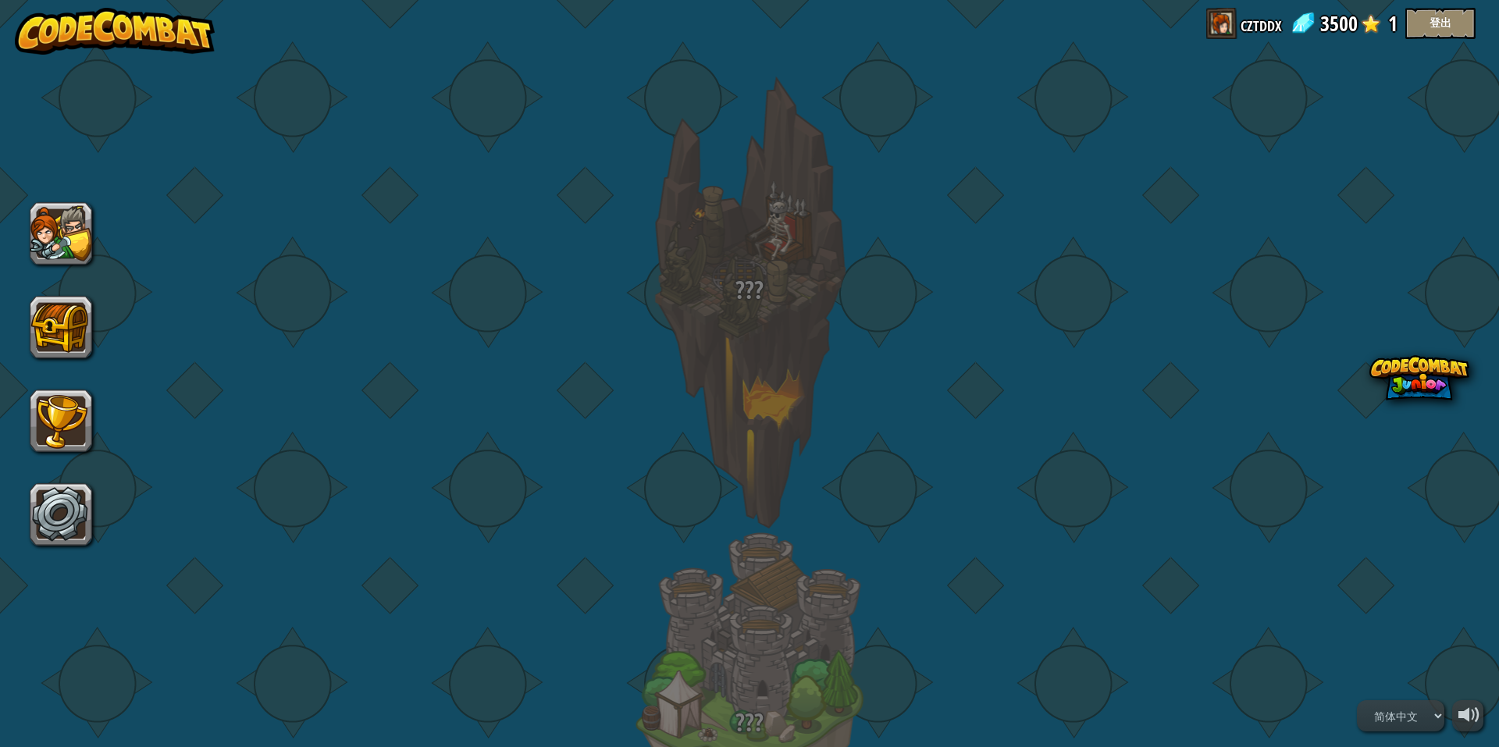
select select "zh-HANS"
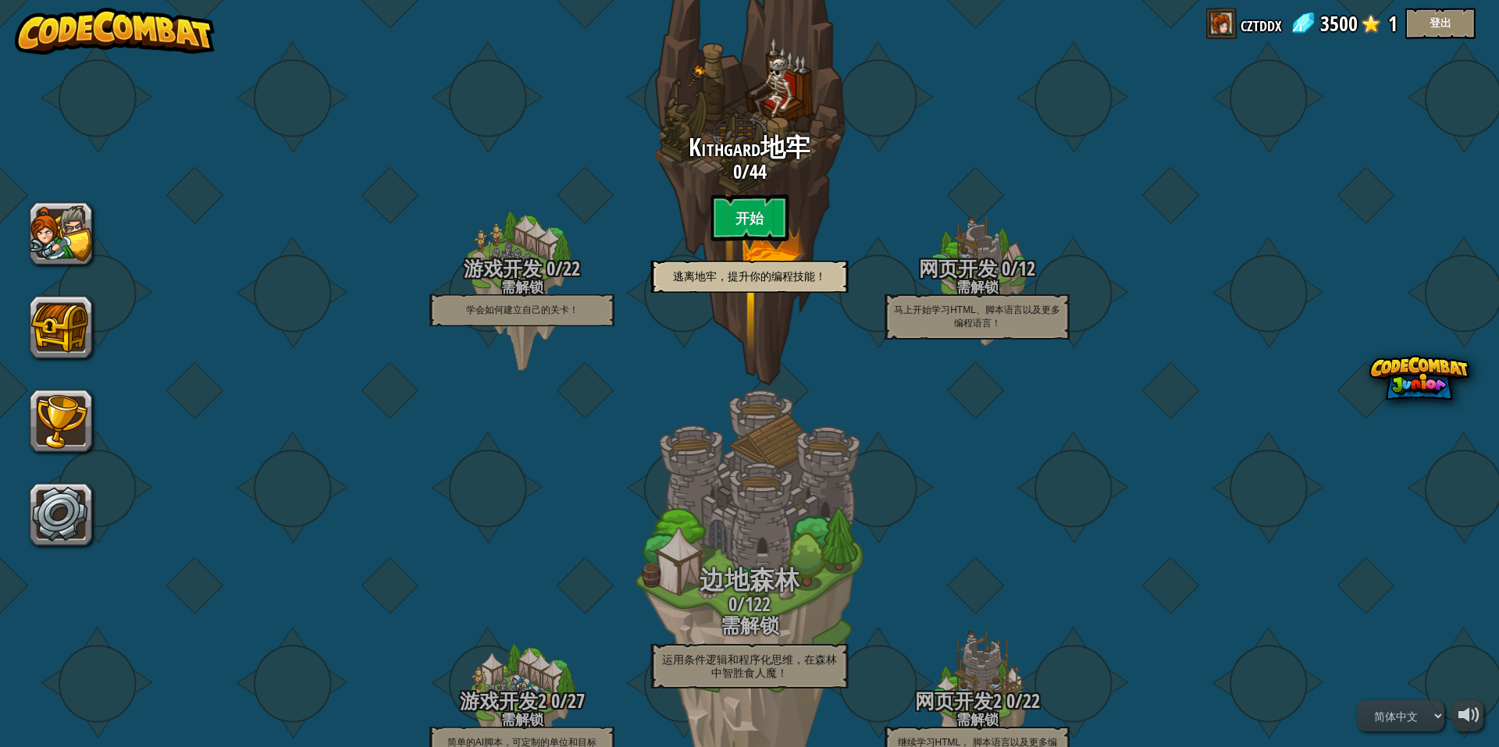
scroll to position [156, 0]
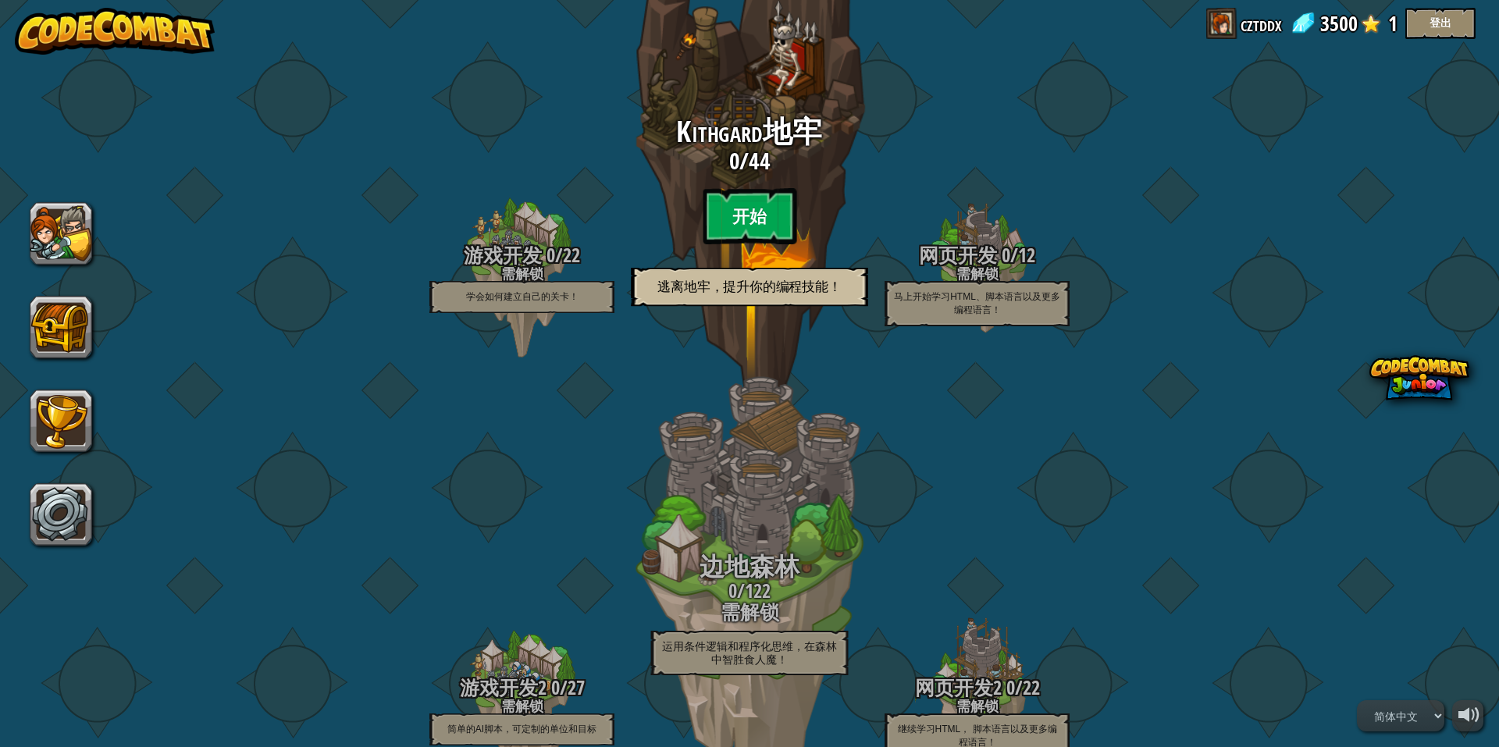
click at [734, 200] on btn "开始" at bounding box center [750, 216] width 94 height 56
select select "zh-HANS"
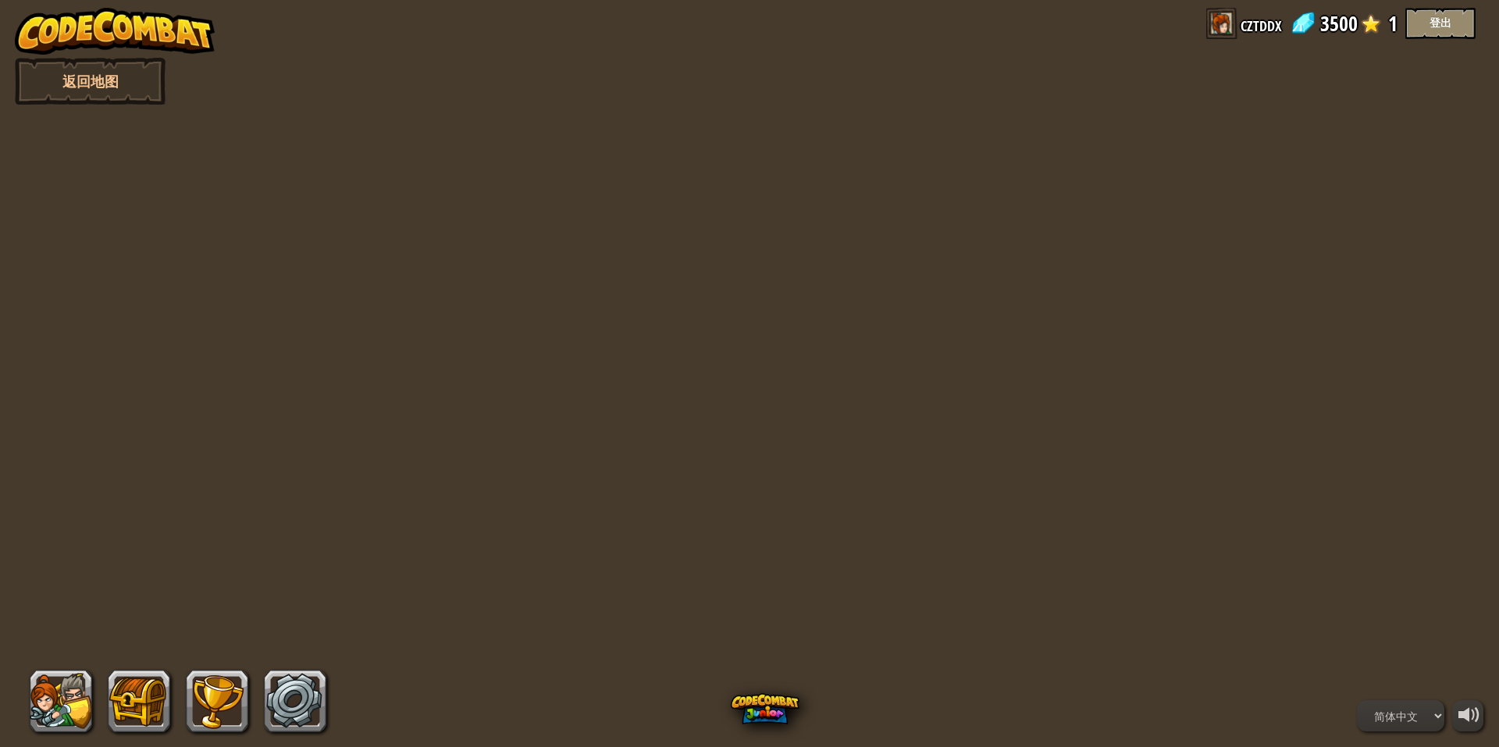
select select "zh-HANS"
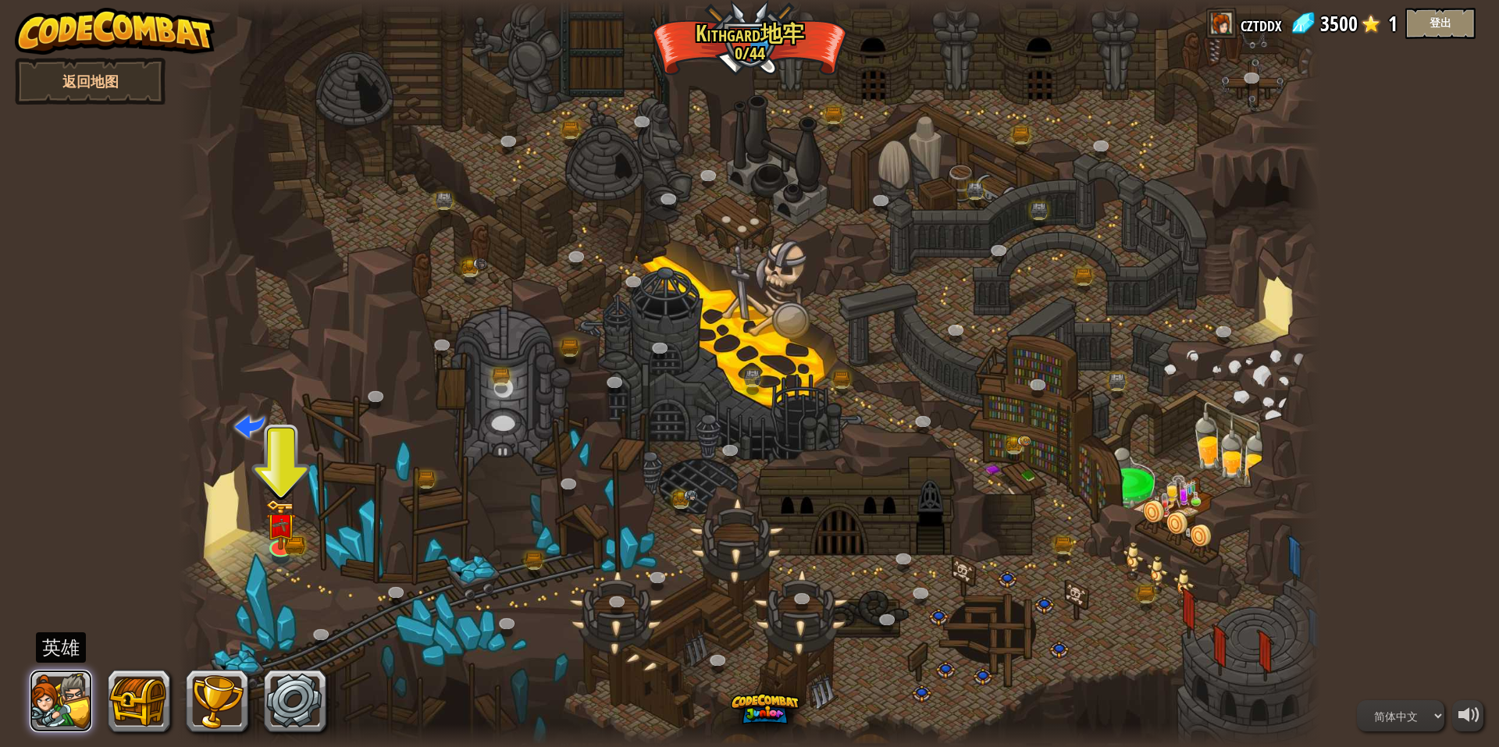
click at [58, 706] on button at bounding box center [61, 701] width 62 height 62
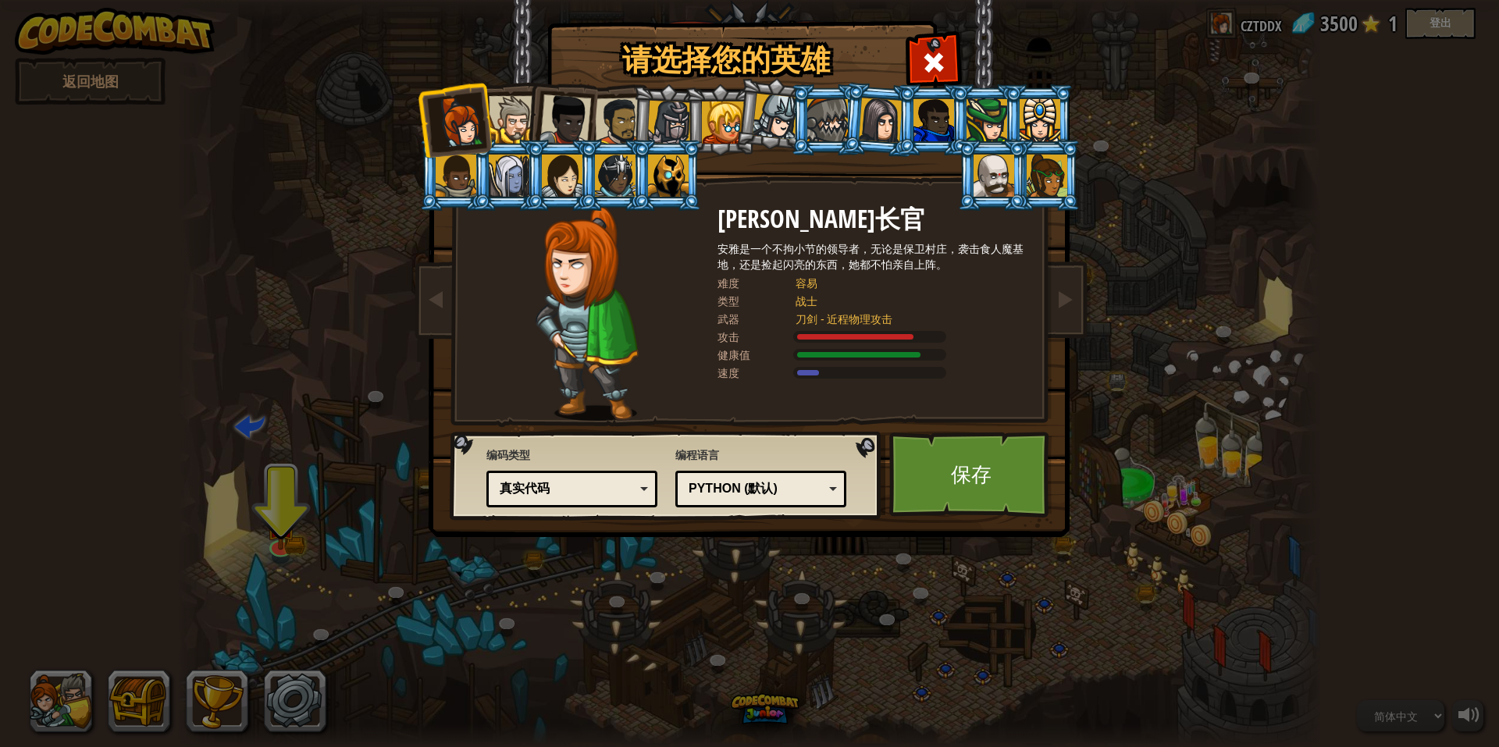
click at [945, 119] on div at bounding box center [934, 120] width 41 height 42
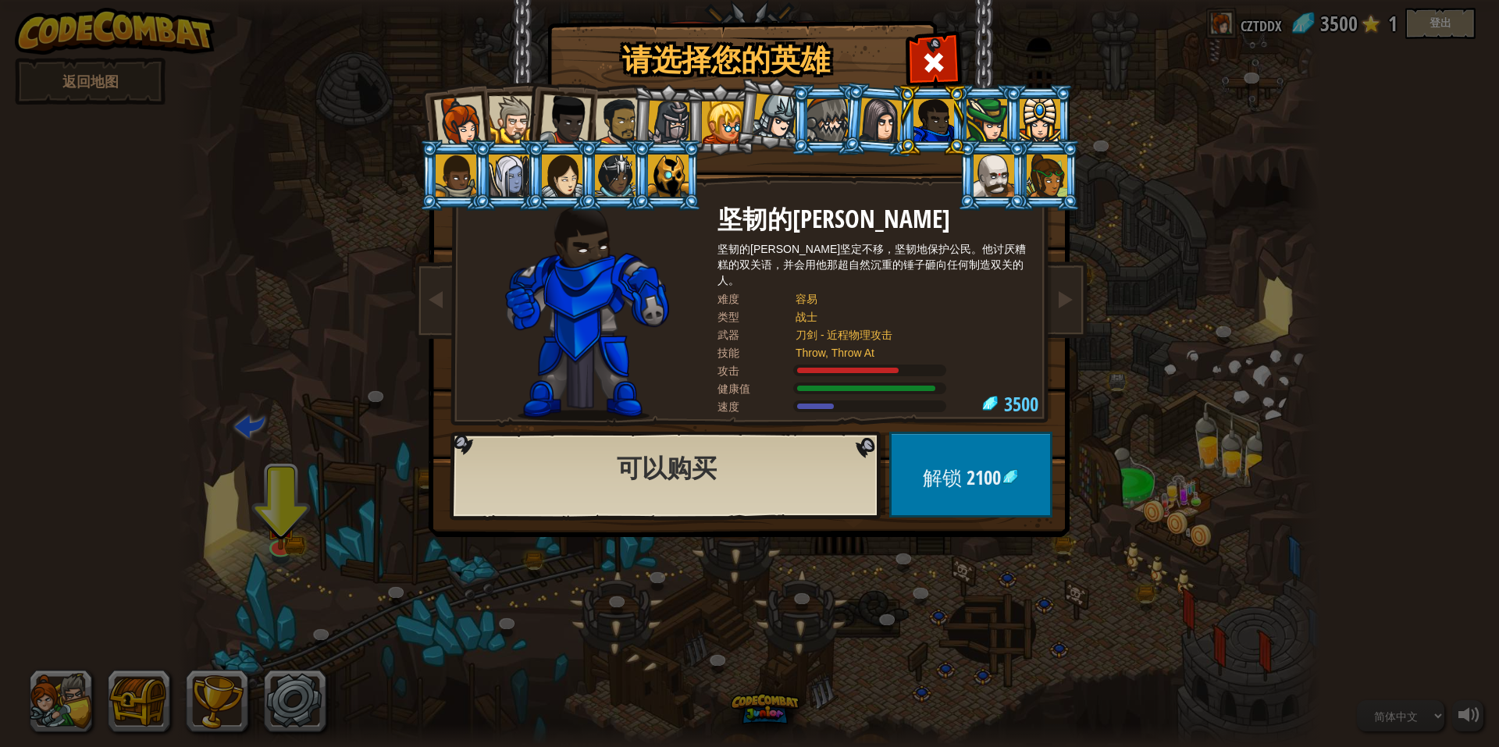
click at [935, 129] on div at bounding box center [934, 120] width 41 height 42
click at [892, 129] on div at bounding box center [881, 120] width 44 height 45
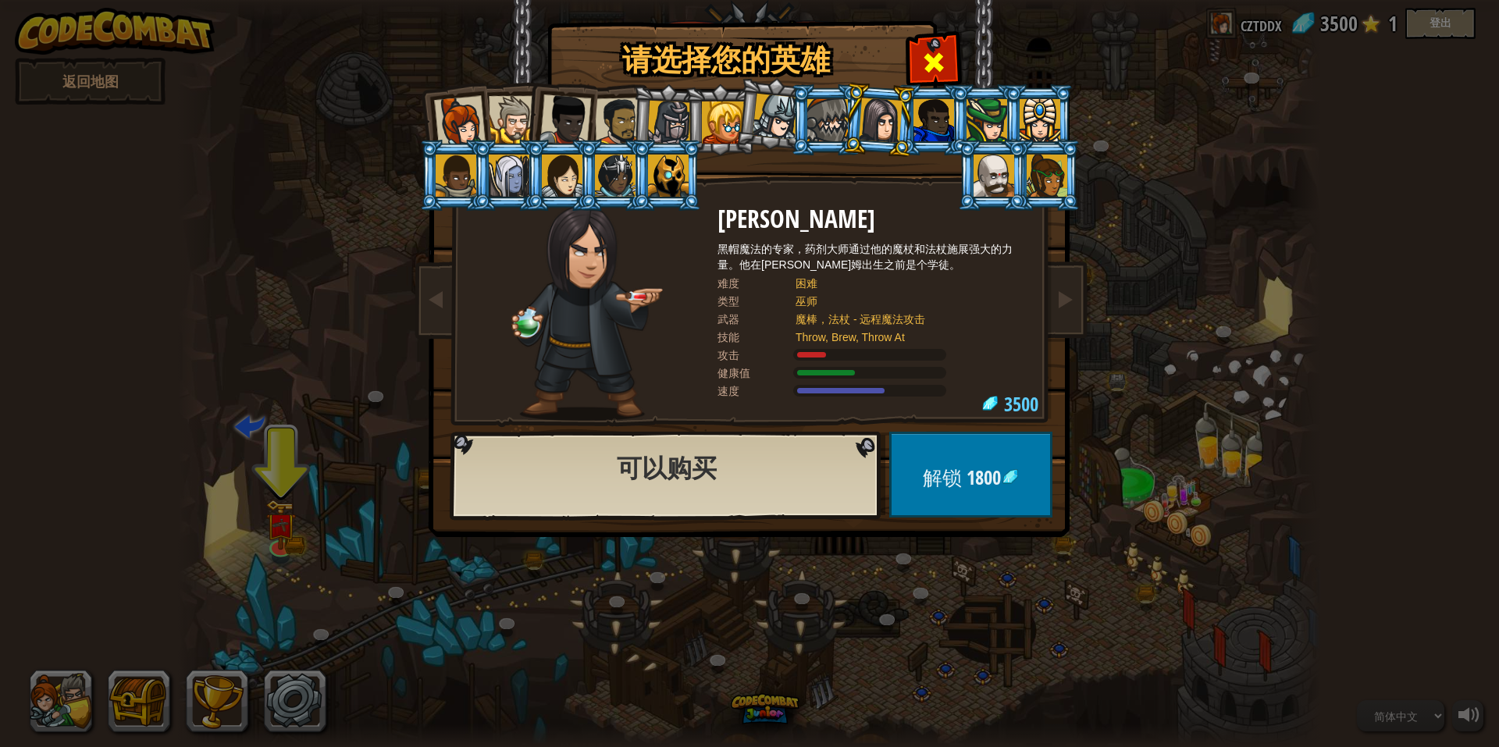
click at [932, 63] on span at bounding box center [933, 62] width 25 height 25
